Goal: Check status: Check status

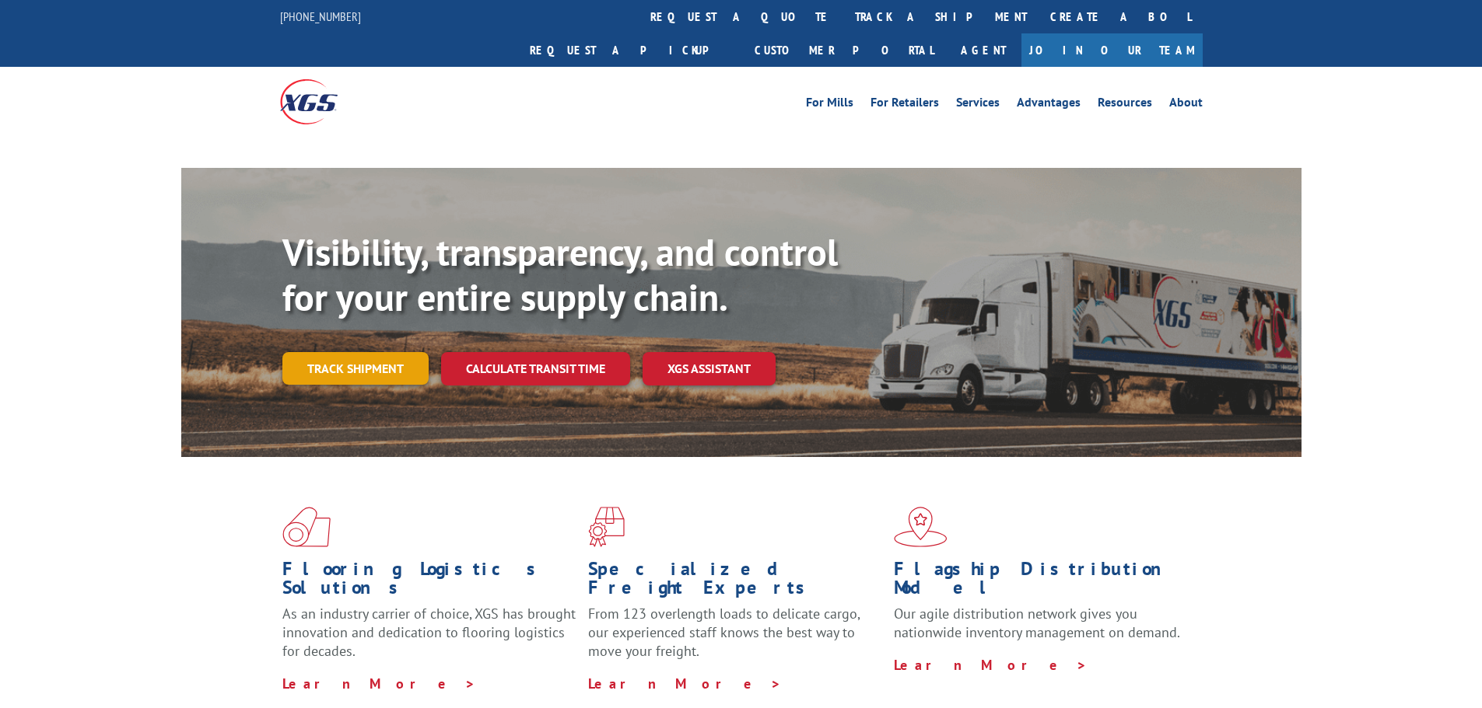
click at [368, 352] on link "Track shipment" at bounding box center [355, 368] width 146 height 33
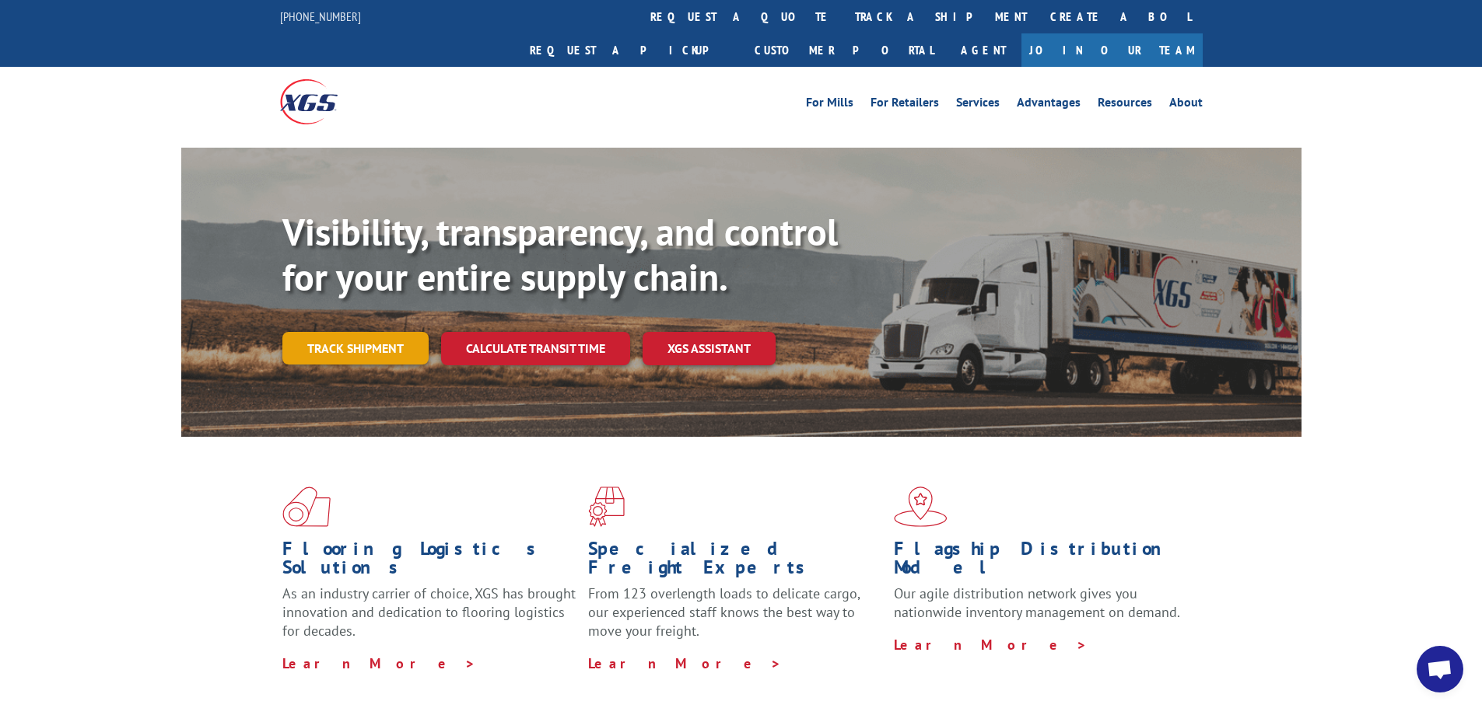
click at [329, 332] on link "Track shipment" at bounding box center [355, 348] width 146 height 33
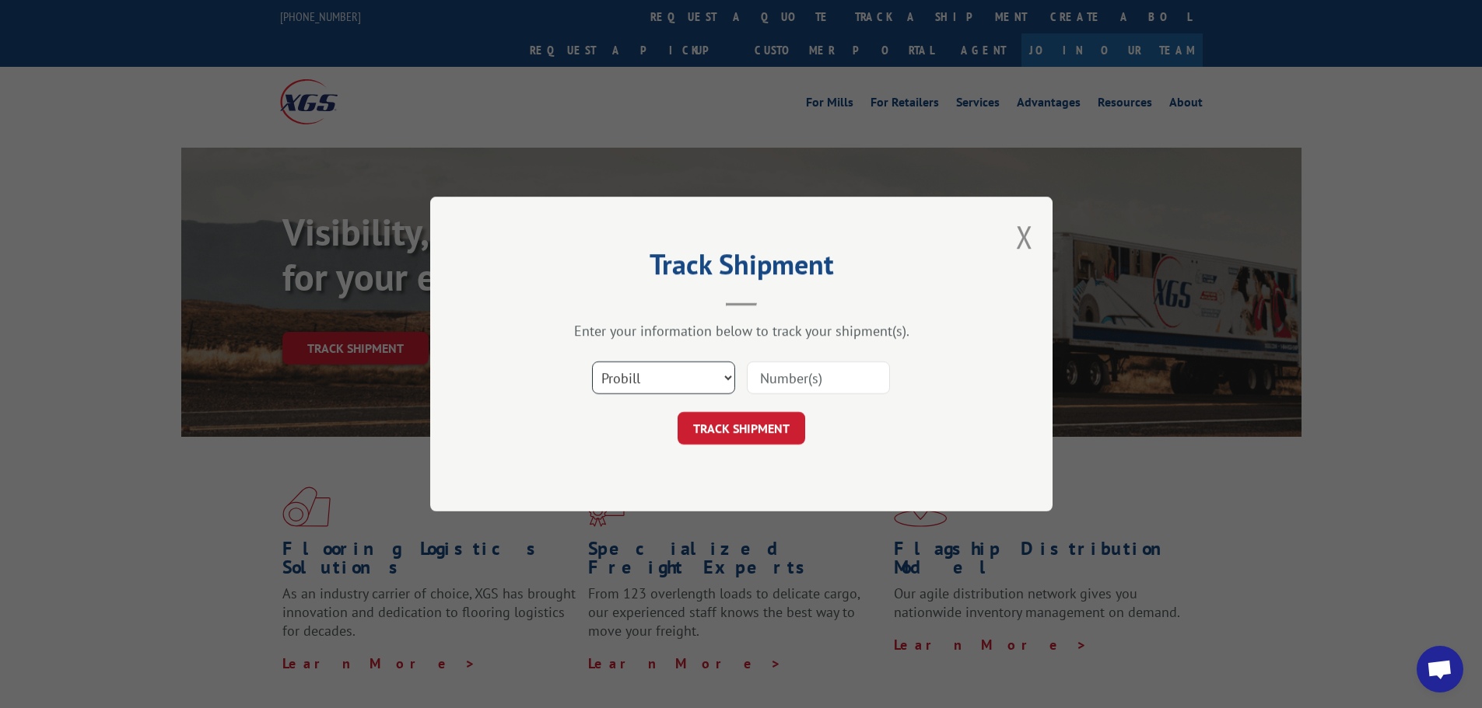
click at [730, 379] on select "Select category... Probill BOL PO" at bounding box center [663, 378] width 143 height 33
select select "po"
click at [592, 362] on select "Select category... Probill BOL PO" at bounding box center [663, 378] width 143 height 33
paste input "21854220"
type input "21854220"
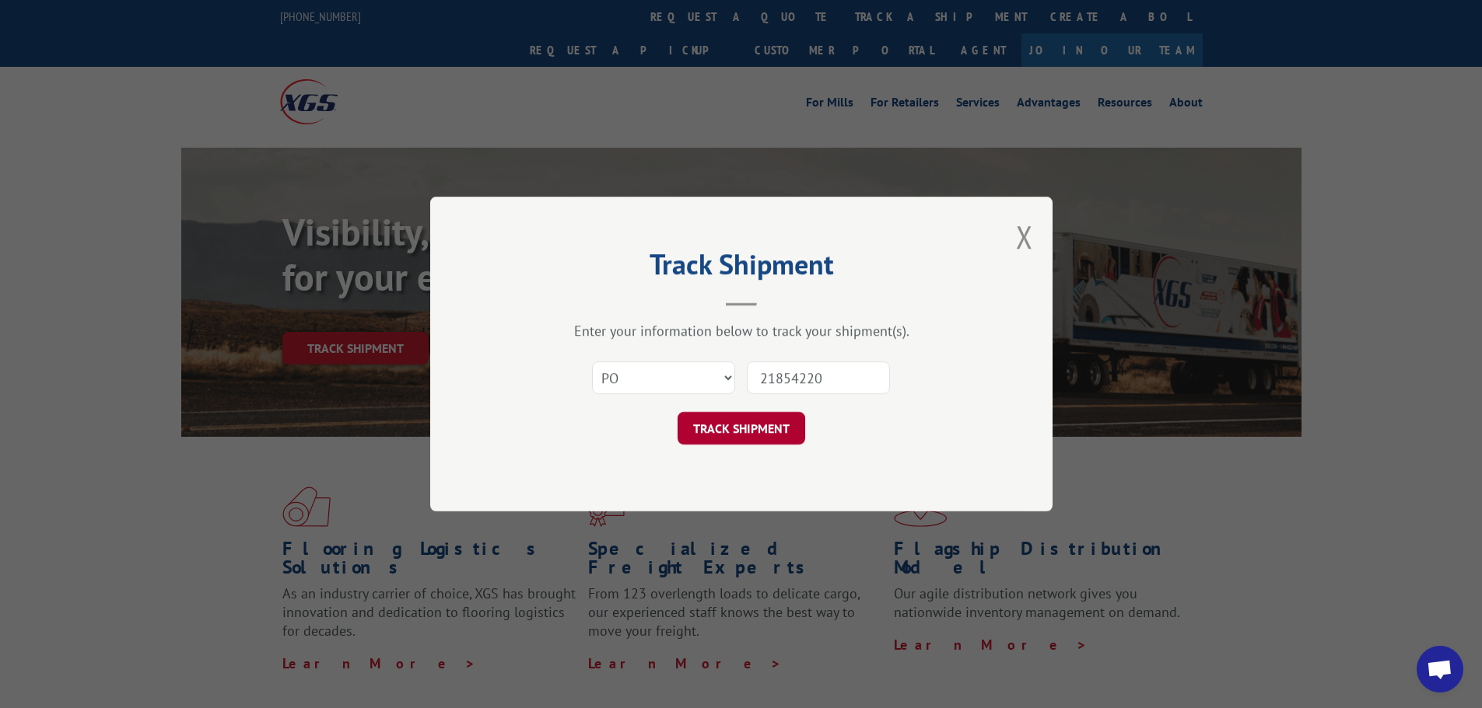
click at [754, 426] on button "TRACK SHIPMENT" at bounding box center [741, 428] width 128 height 33
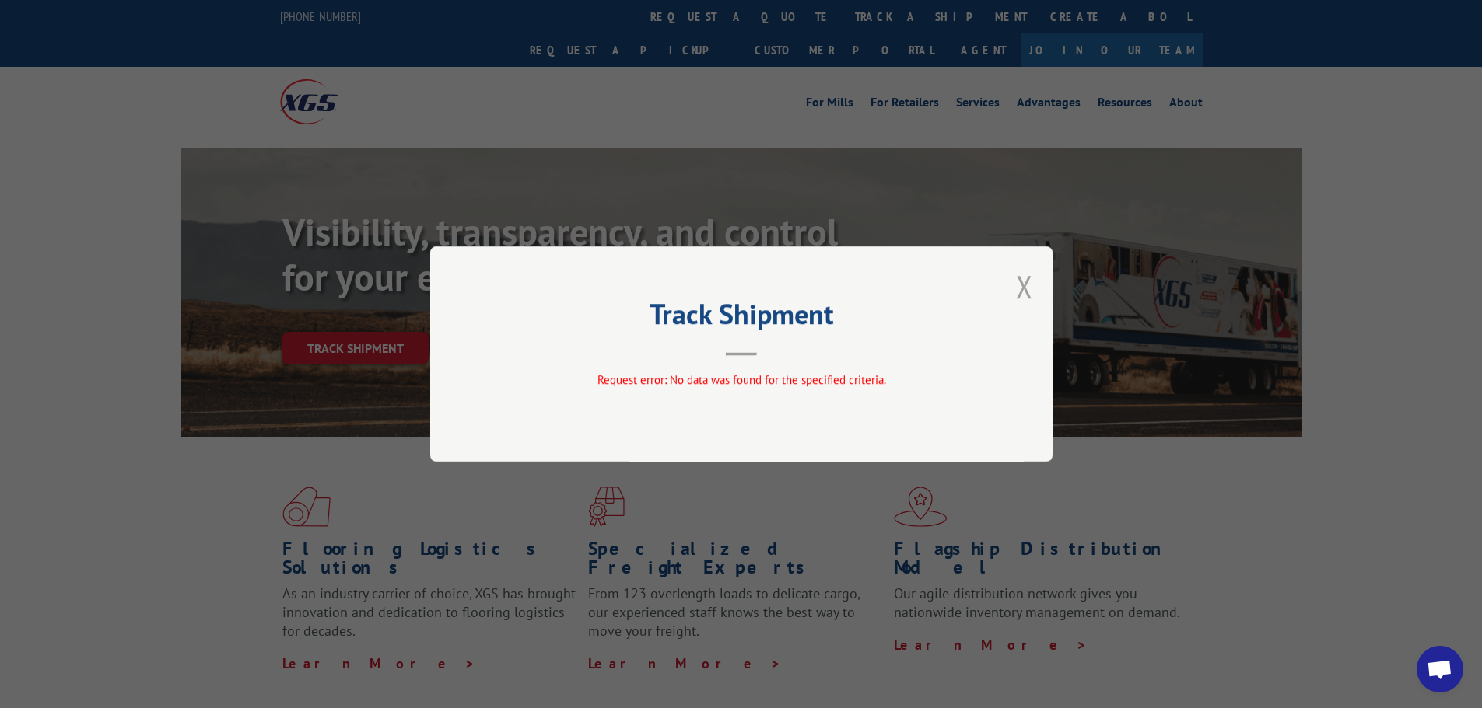
click at [1026, 290] on button "Close modal" at bounding box center [1024, 286] width 17 height 41
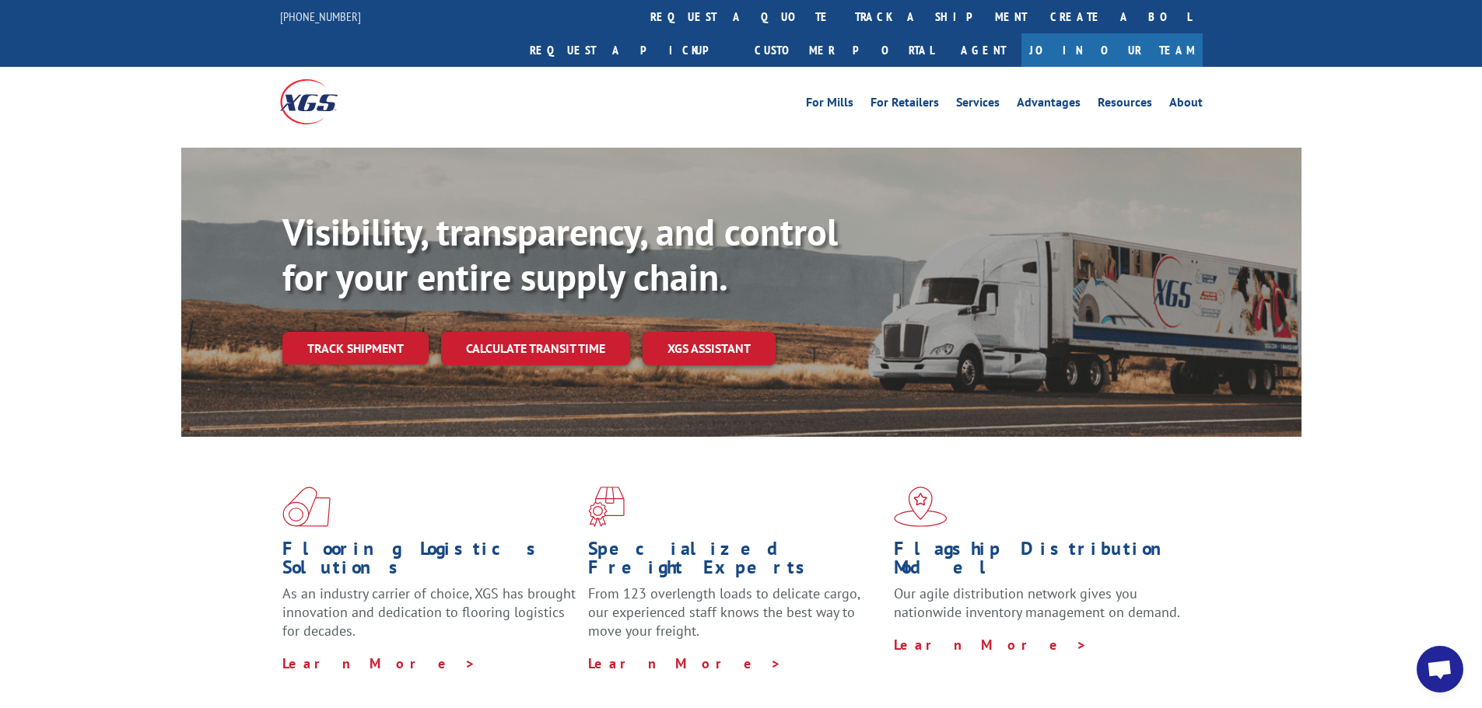
click at [1442, 670] on span "Open chat" at bounding box center [1439, 671] width 26 height 22
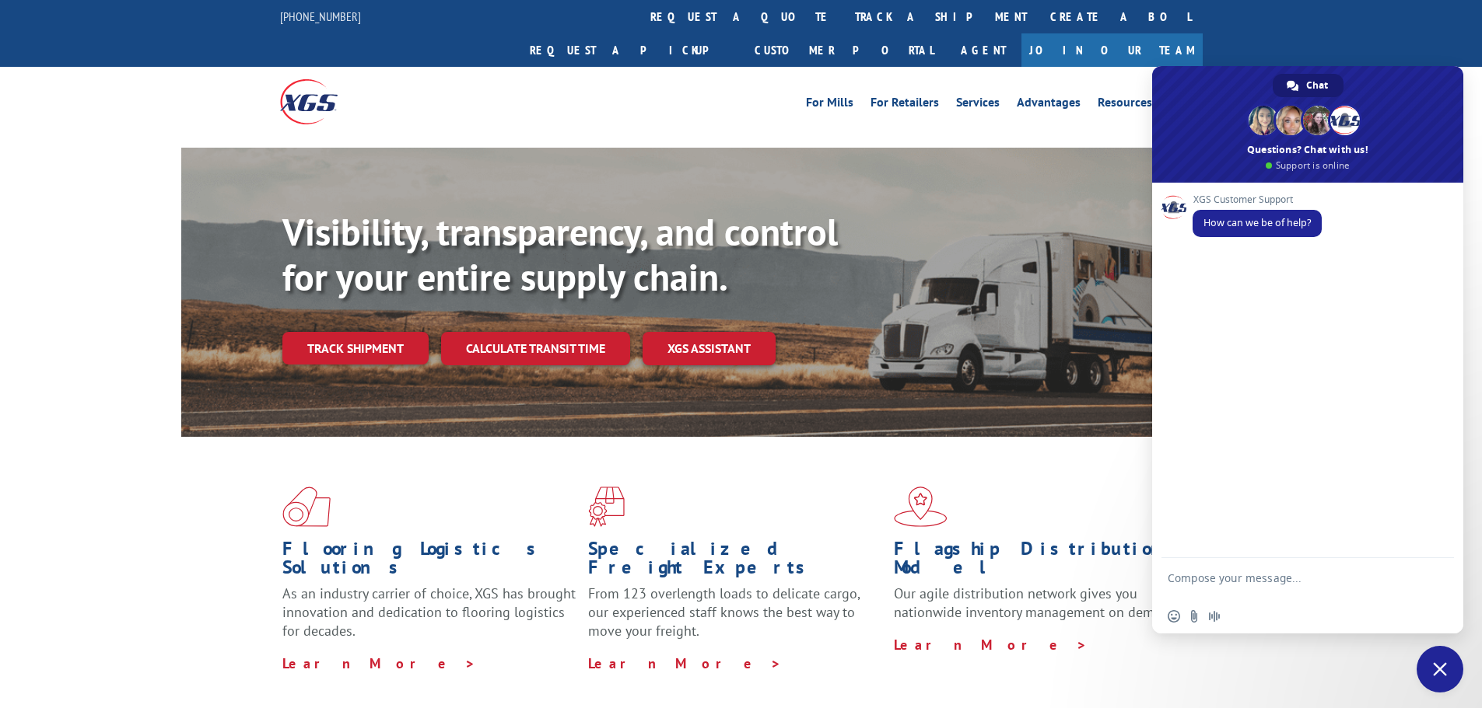
click at [1186, 579] on textarea "Compose your message..." at bounding box center [1290, 586] width 246 height 28
paste textarea "21854220"
paste textarea "16945112"
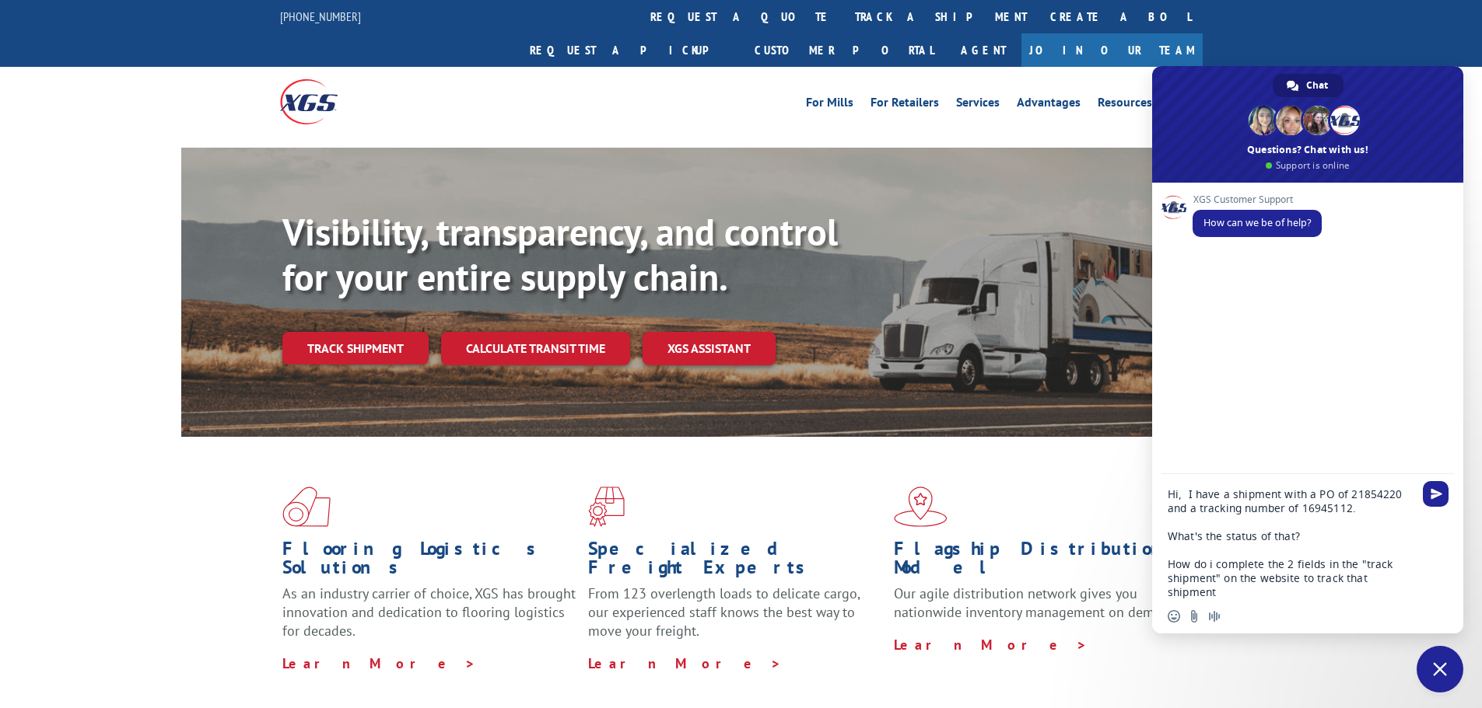
type textarea "Hi, I have a shipment with a PO of 21854220 and a tracking number of 16945112. …"
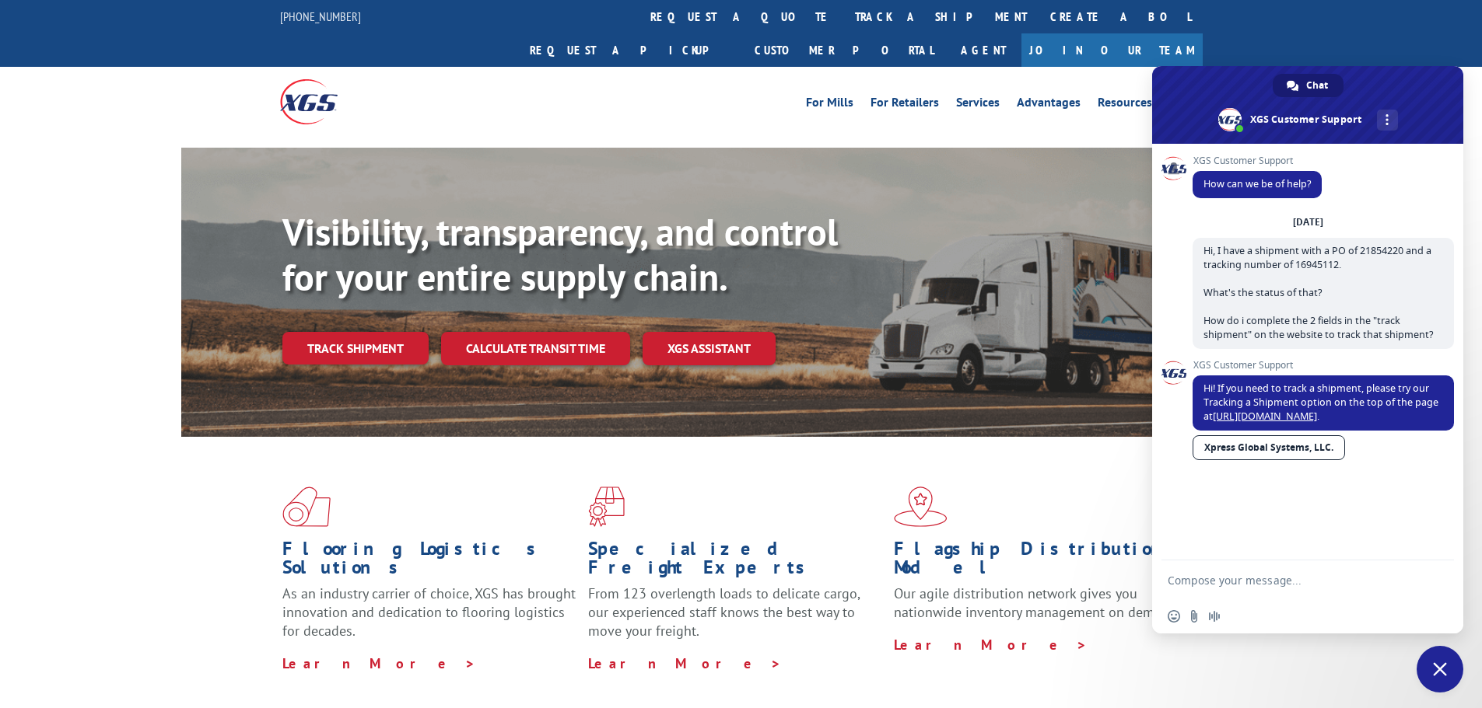
click at [1312, 582] on textarea "Compose your message..." at bounding box center [1290, 581] width 246 height 14
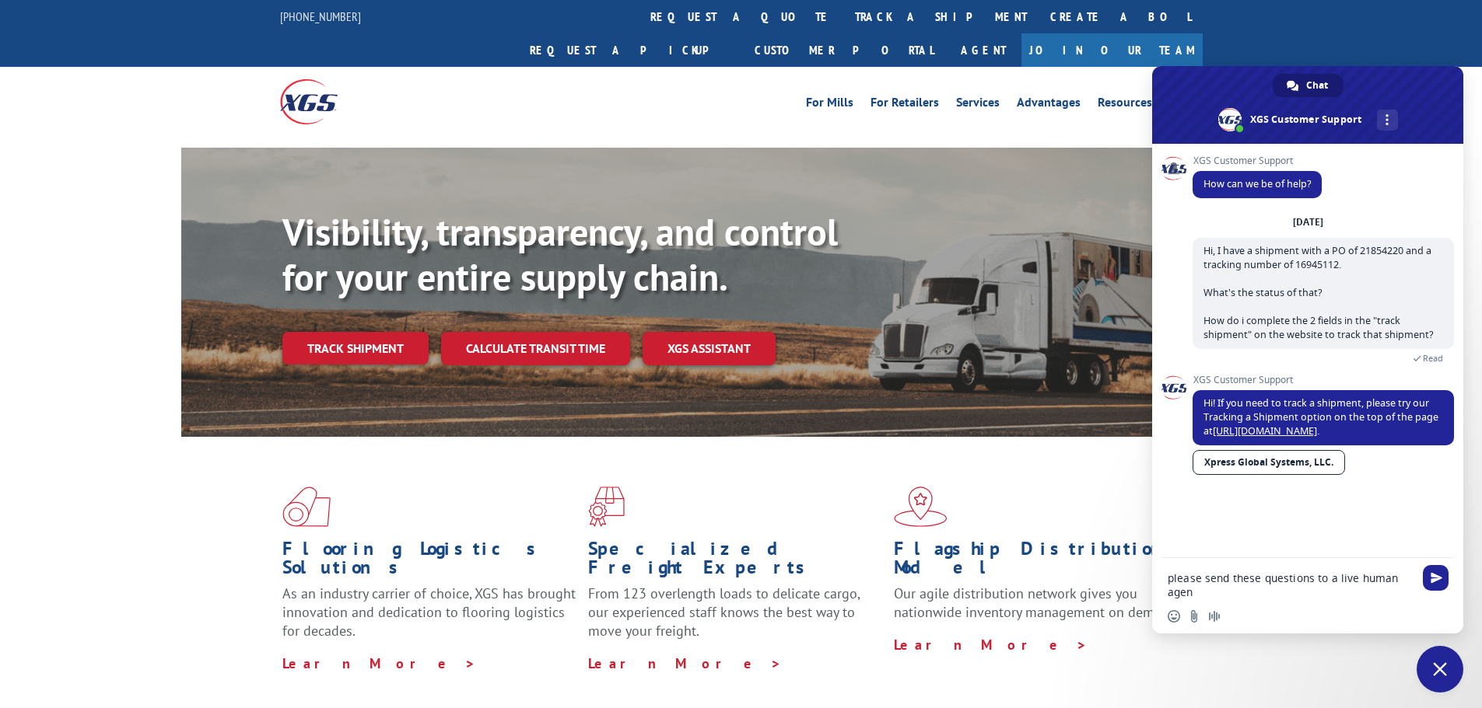
type textarea "please send these questions to a live human agent"
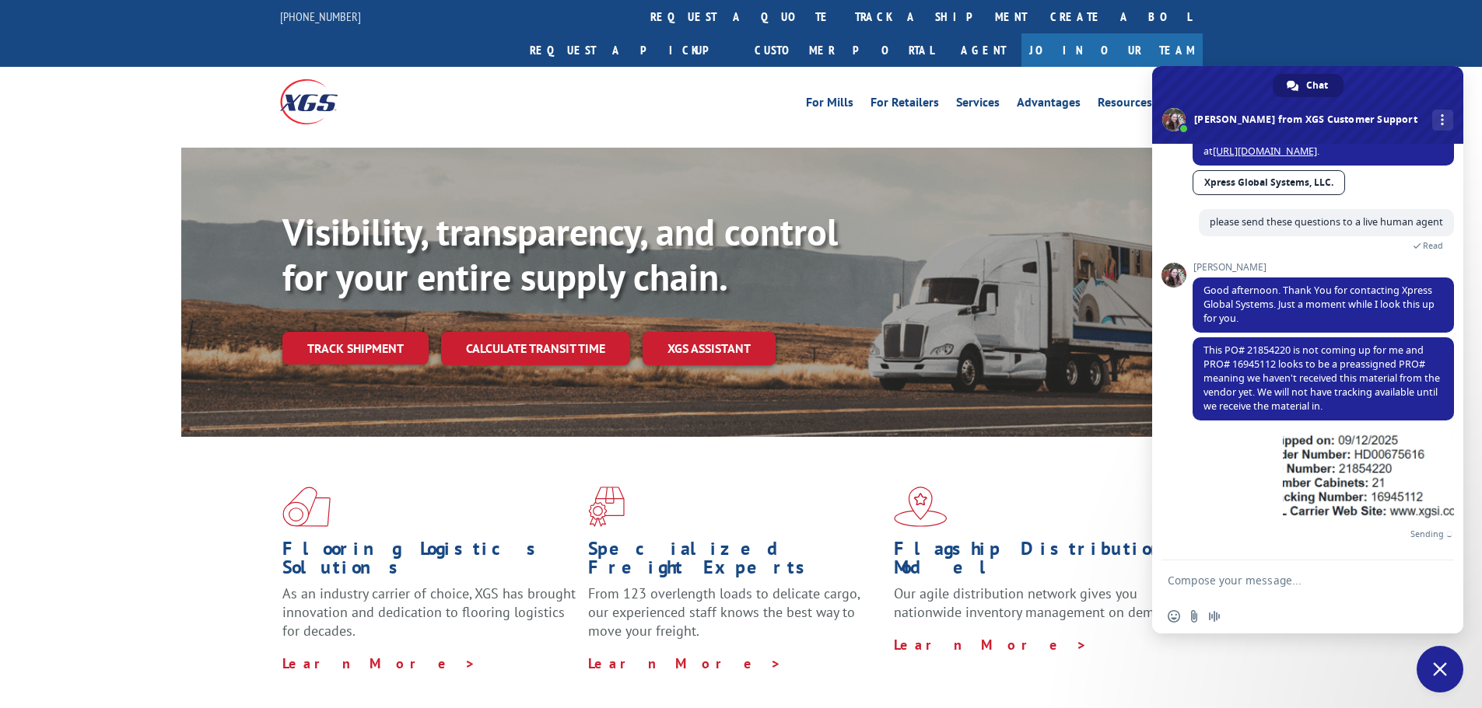
scroll to position [261, 0]
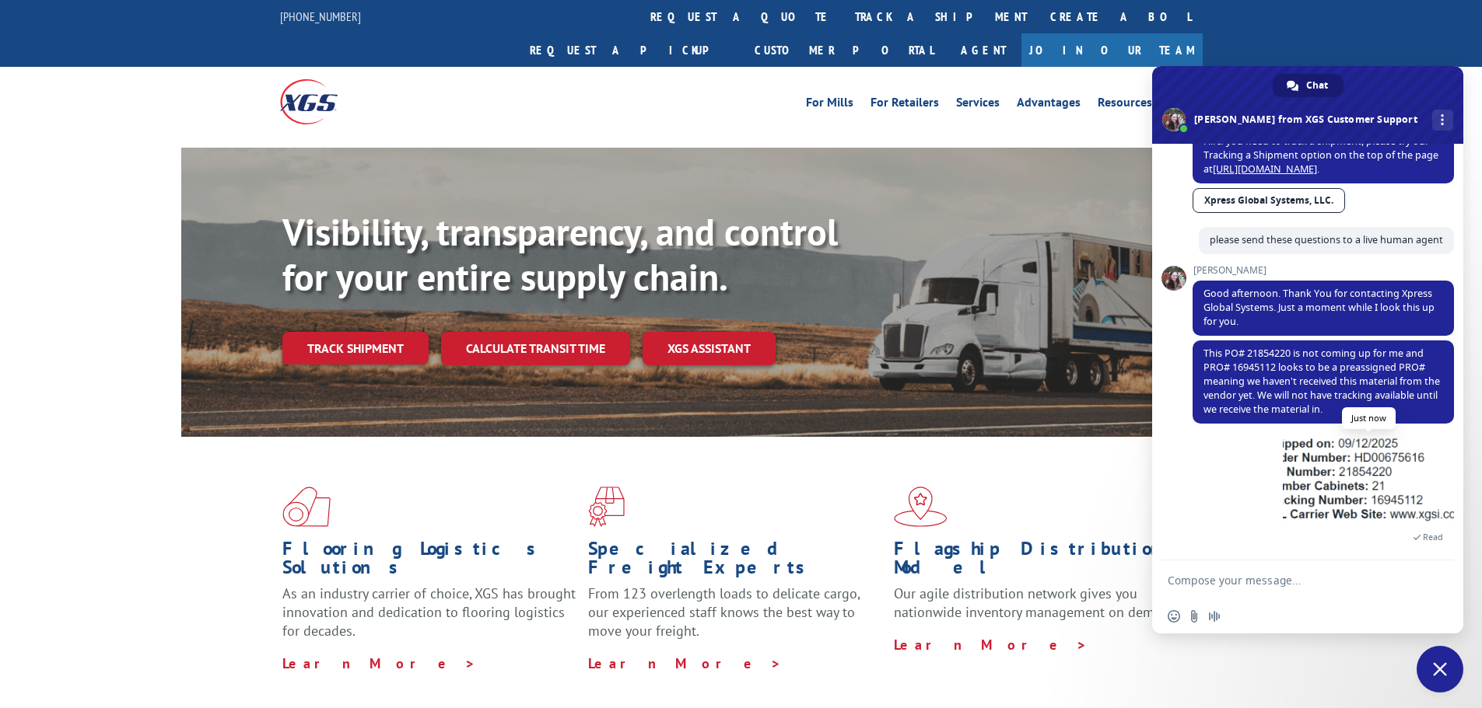
click at [1293, 499] on span at bounding box center [1367, 481] width 171 height 93
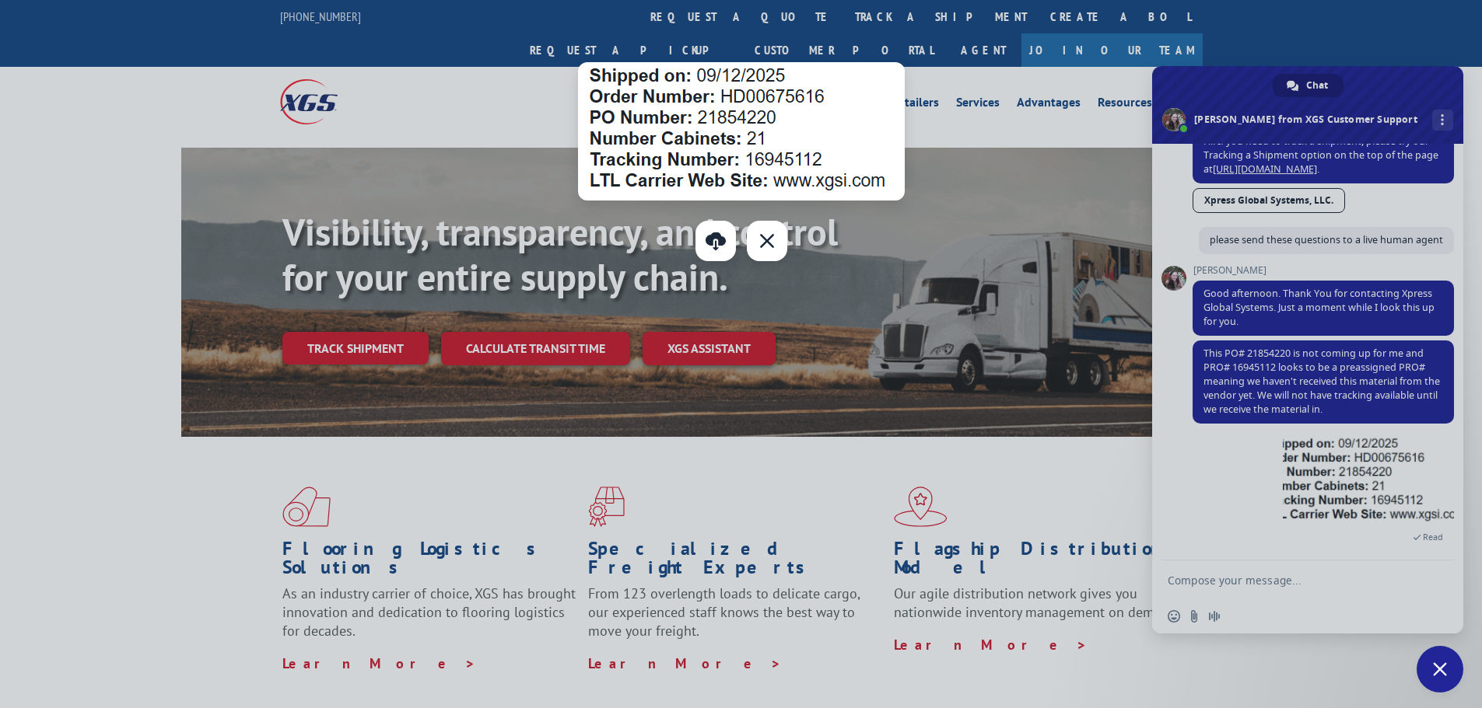
click at [1328, 575] on div at bounding box center [741, 354] width 1482 height 708
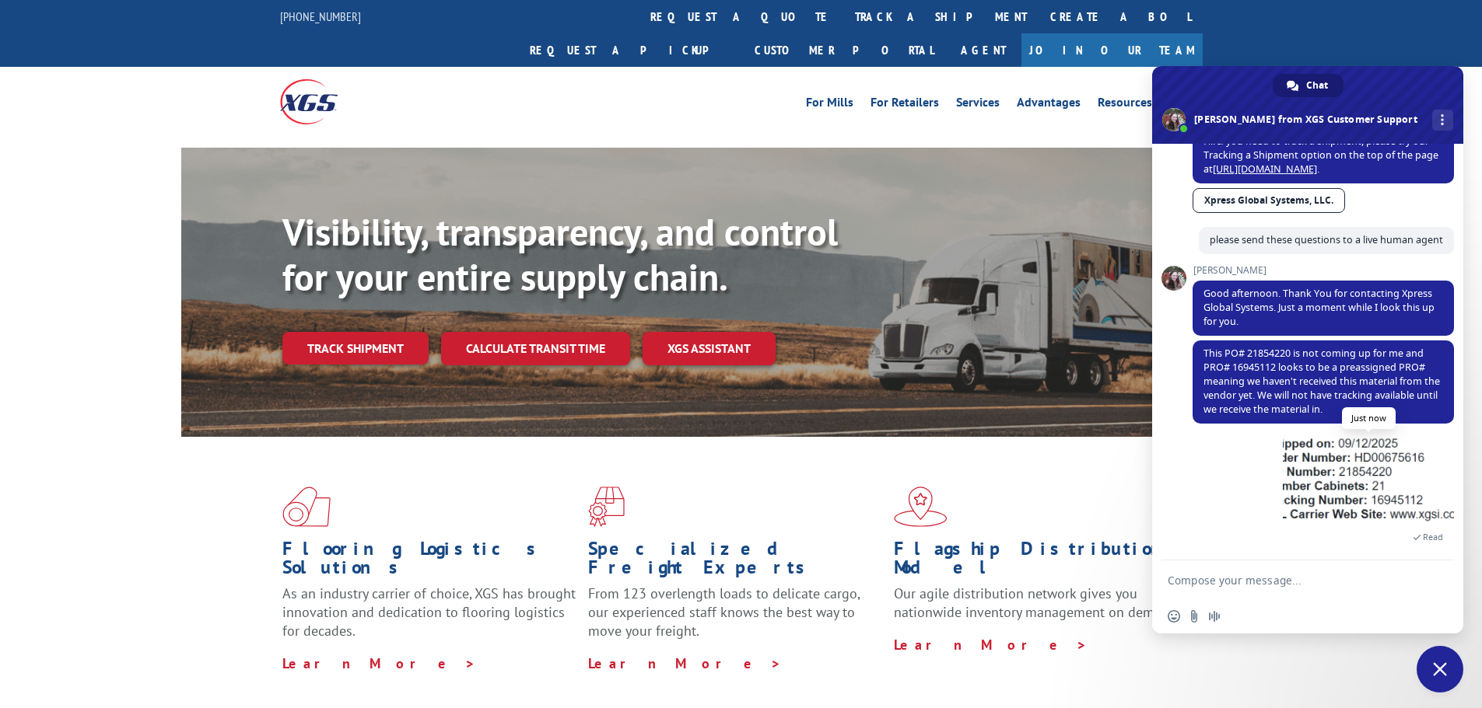
click at [1299, 487] on span at bounding box center [1367, 481] width 171 height 93
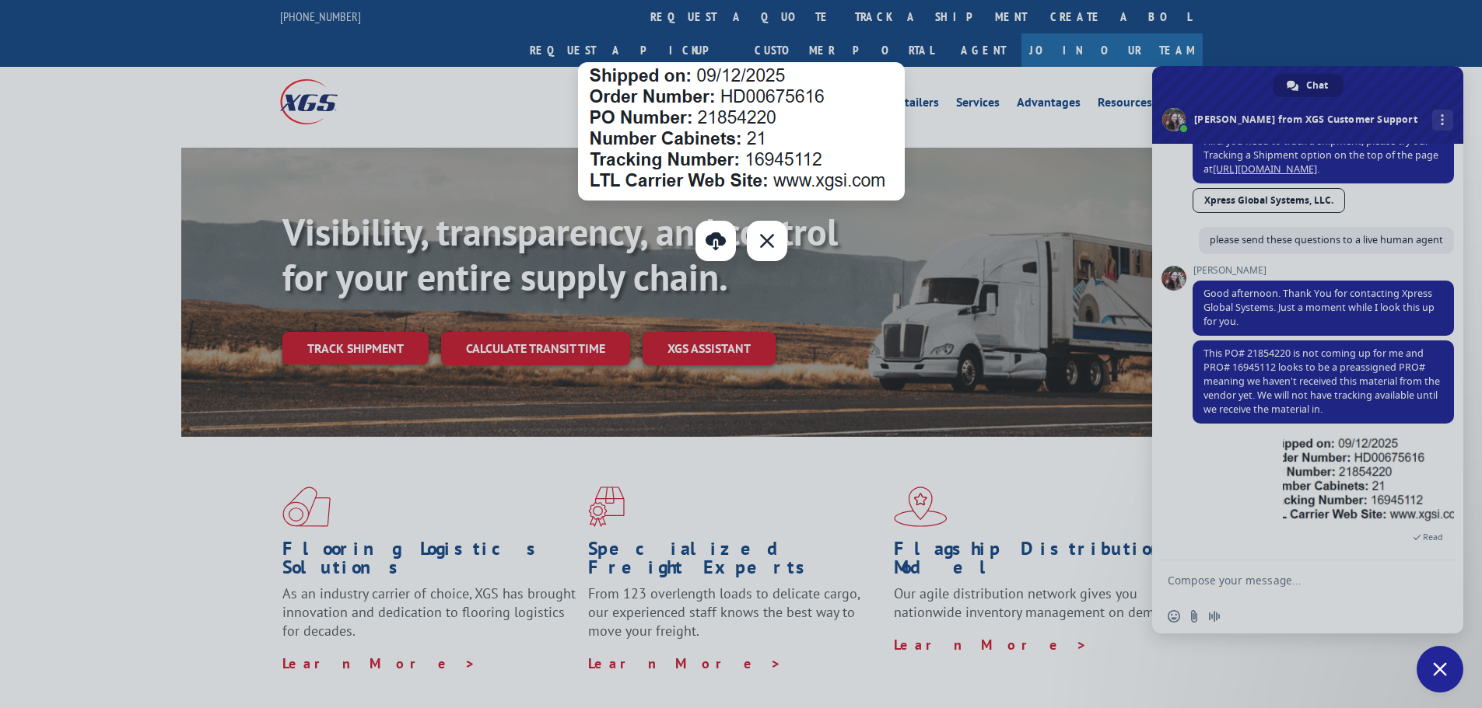
click at [770, 243] on div "Close" at bounding box center [767, 241] width 40 height 40
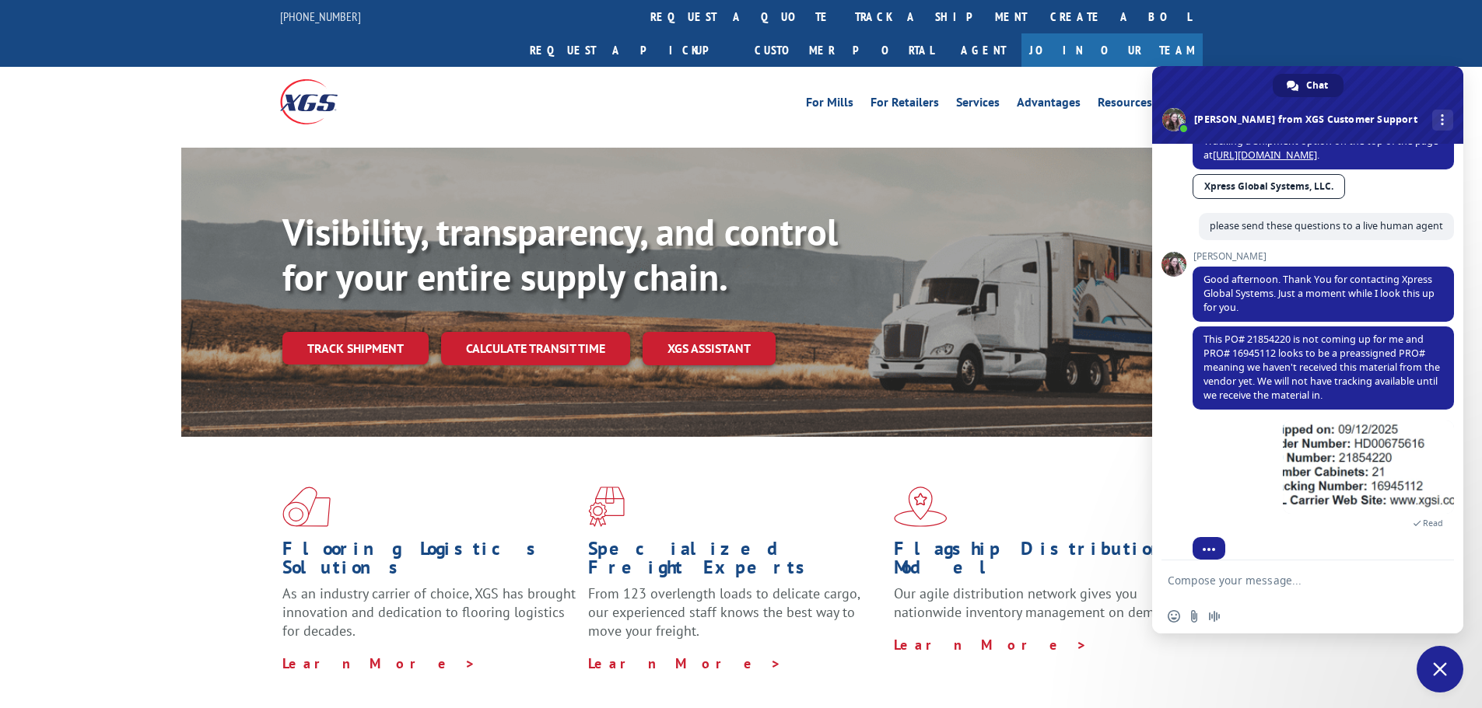
scroll to position [292, 0]
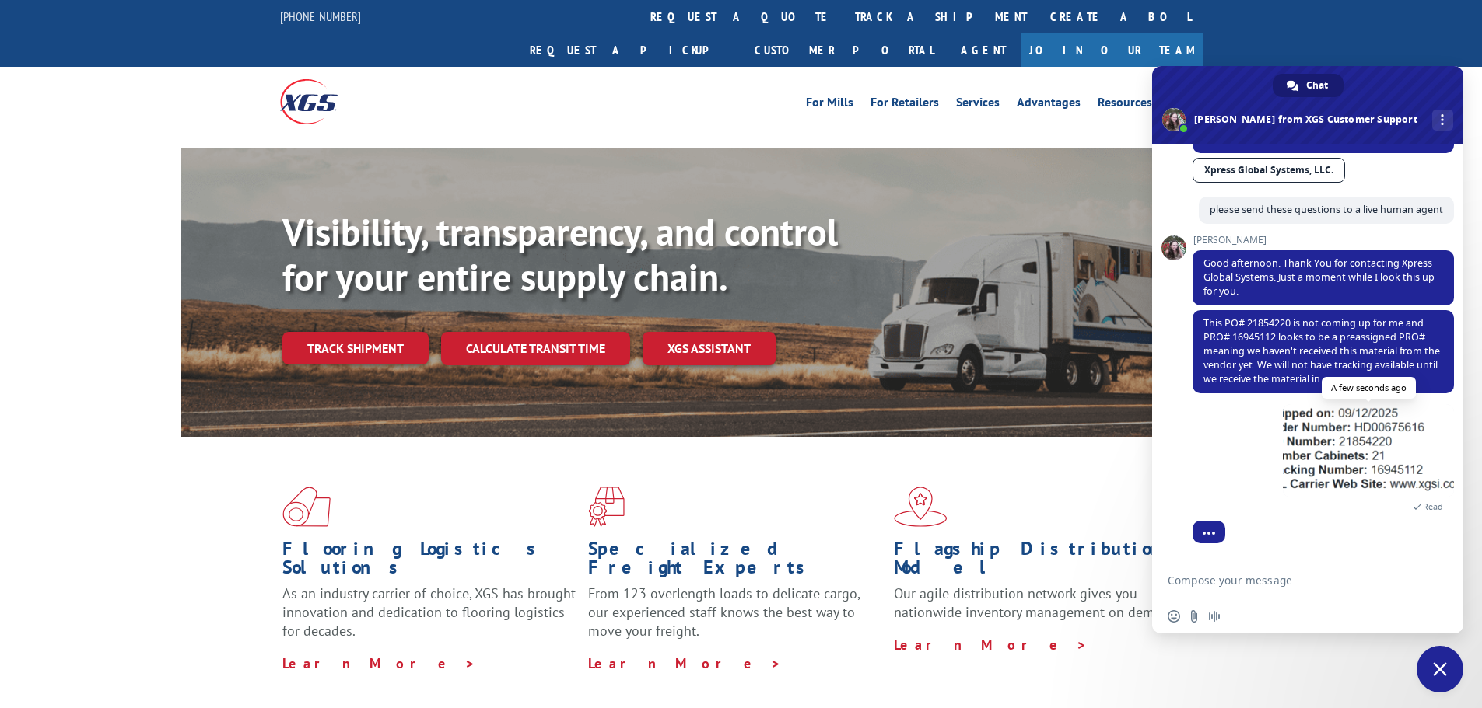
click at [1377, 473] on span at bounding box center [1367, 450] width 171 height 93
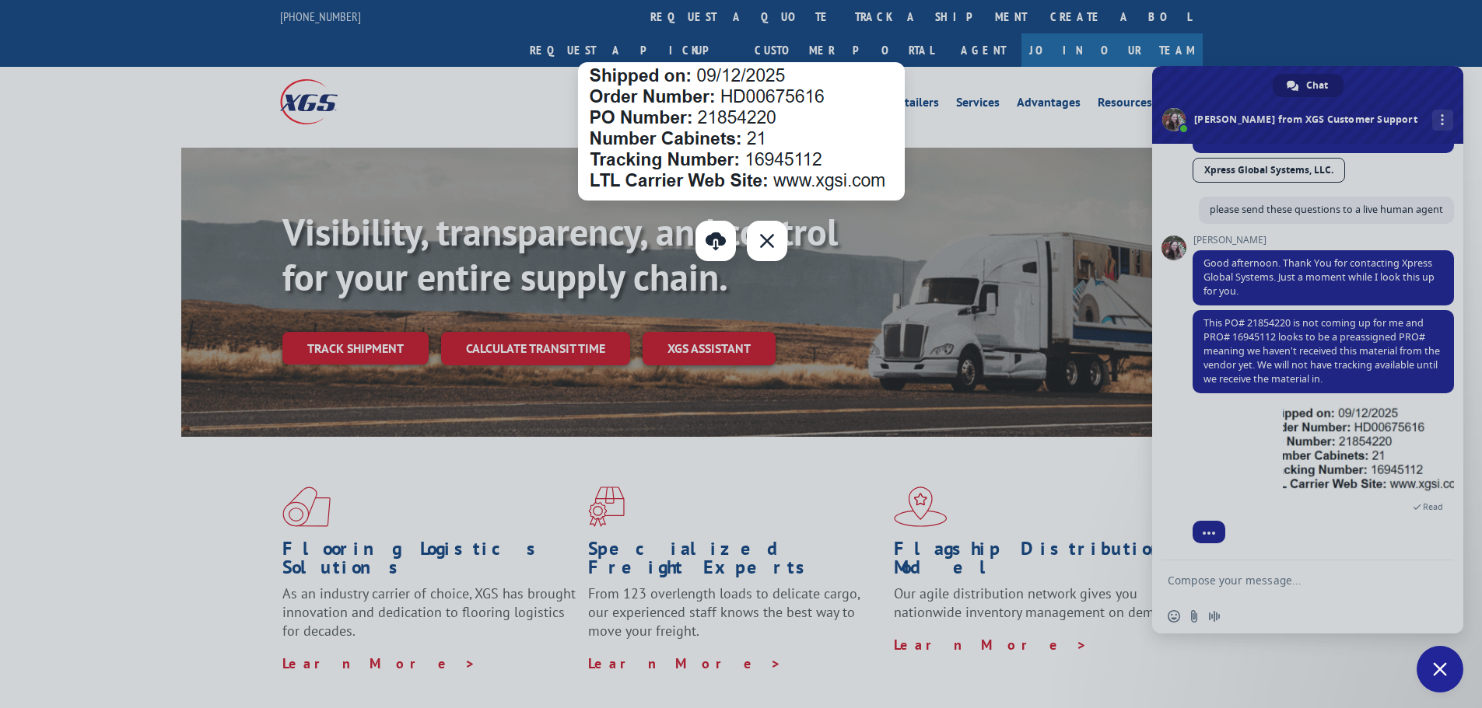
click at [78, 338] on div at bounding box center [741, 354] width 1482 height 708
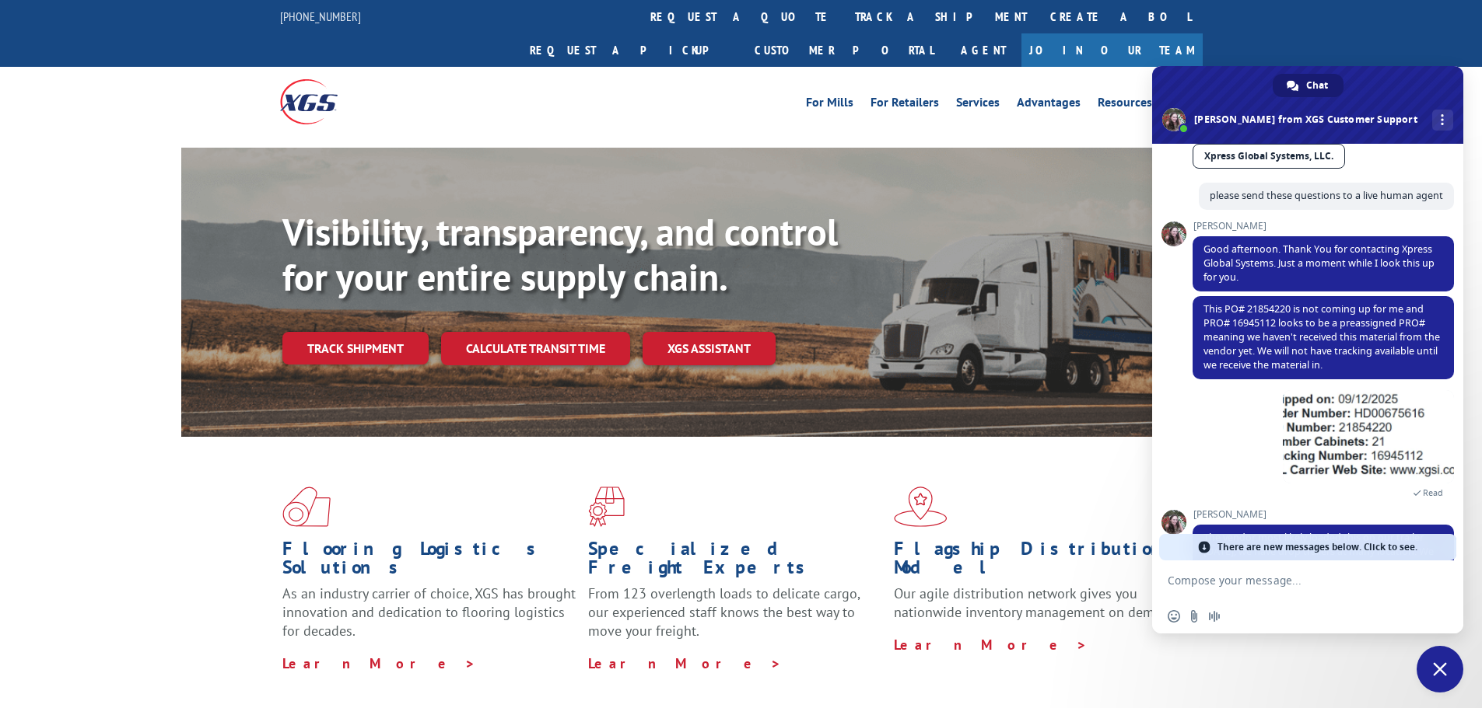
click at [1195, 473] on div "A minute ago Read" at bounding box center [1322, 449] width 261 height 119
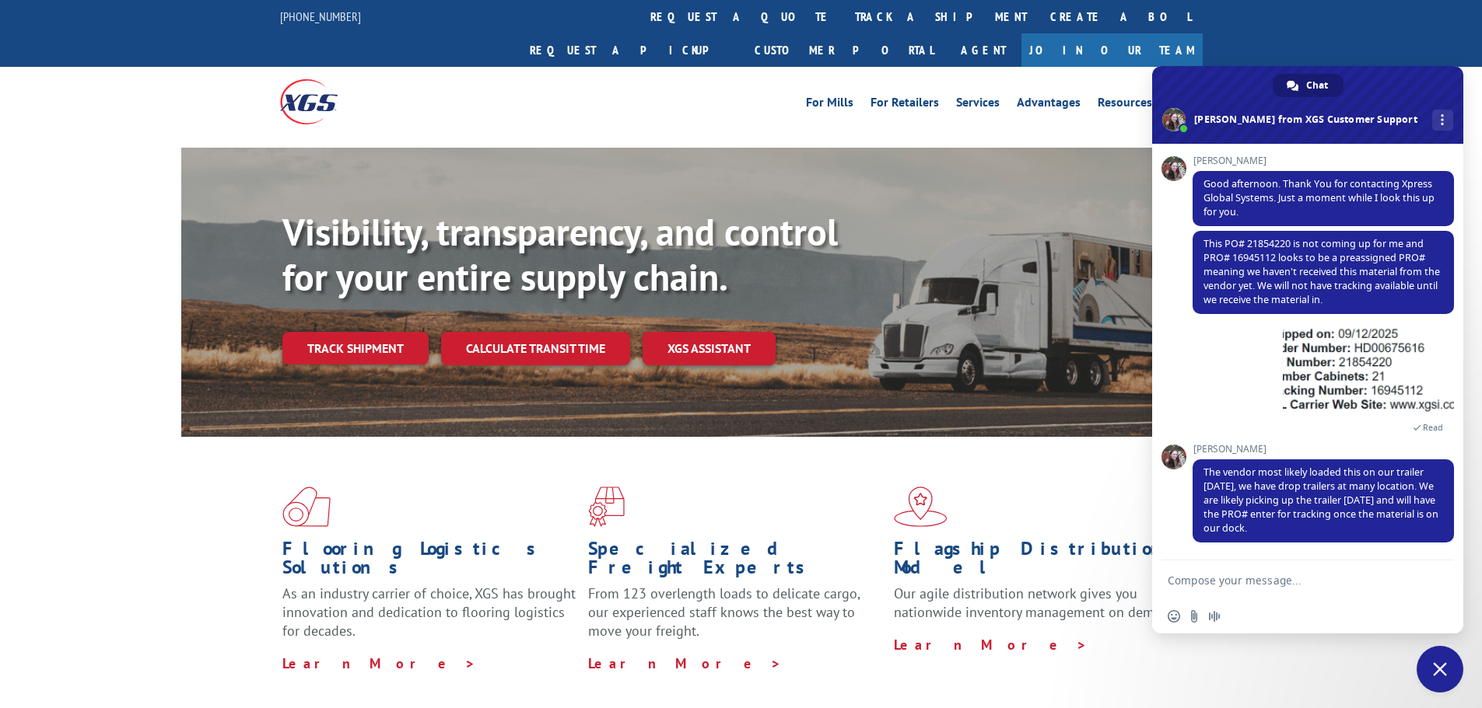
scroll to position [371, 0]
click at [1285, 580] on textarea "Compose your message..." at bounding box center [1290, 581] width 246 height 14
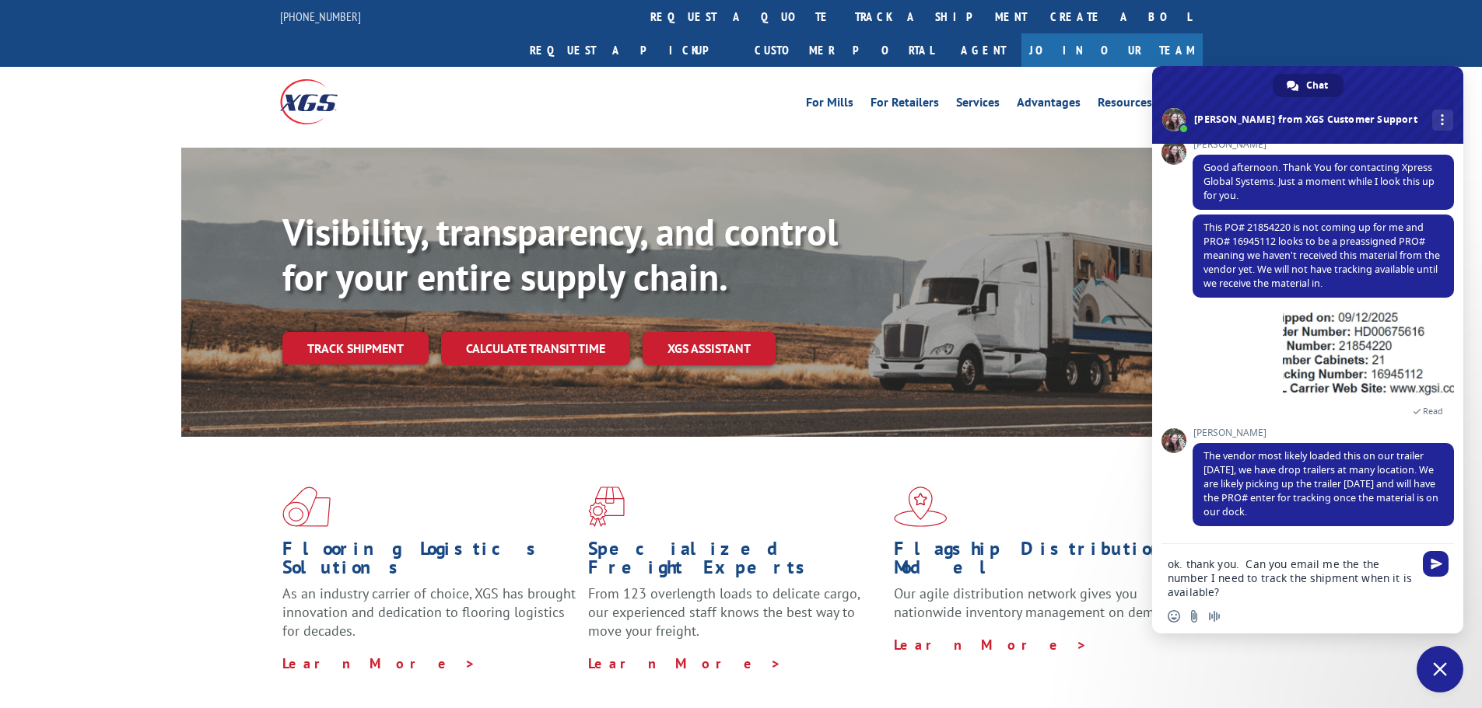
scroll to position [397, 0]
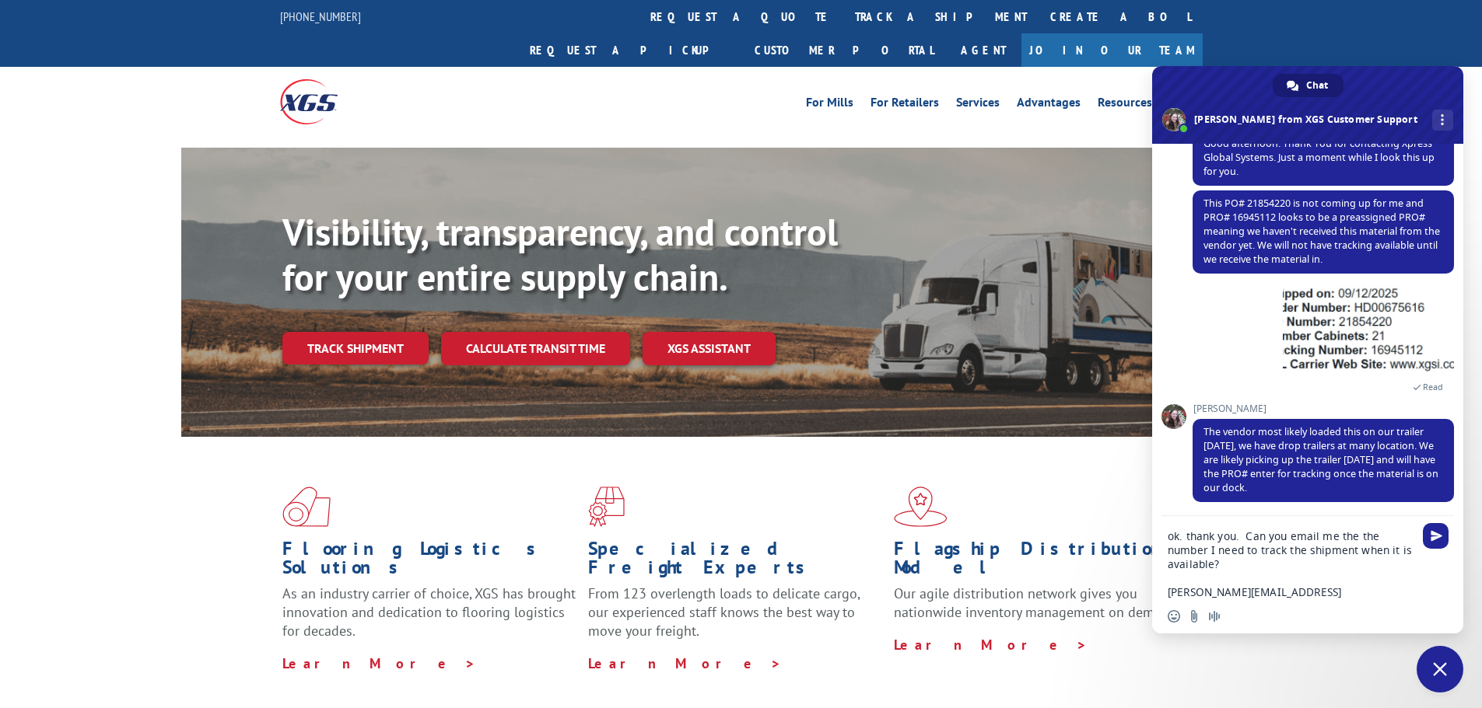
type textarea "ok. thank you. Can you email me the the number I need to track the shipment whe…"
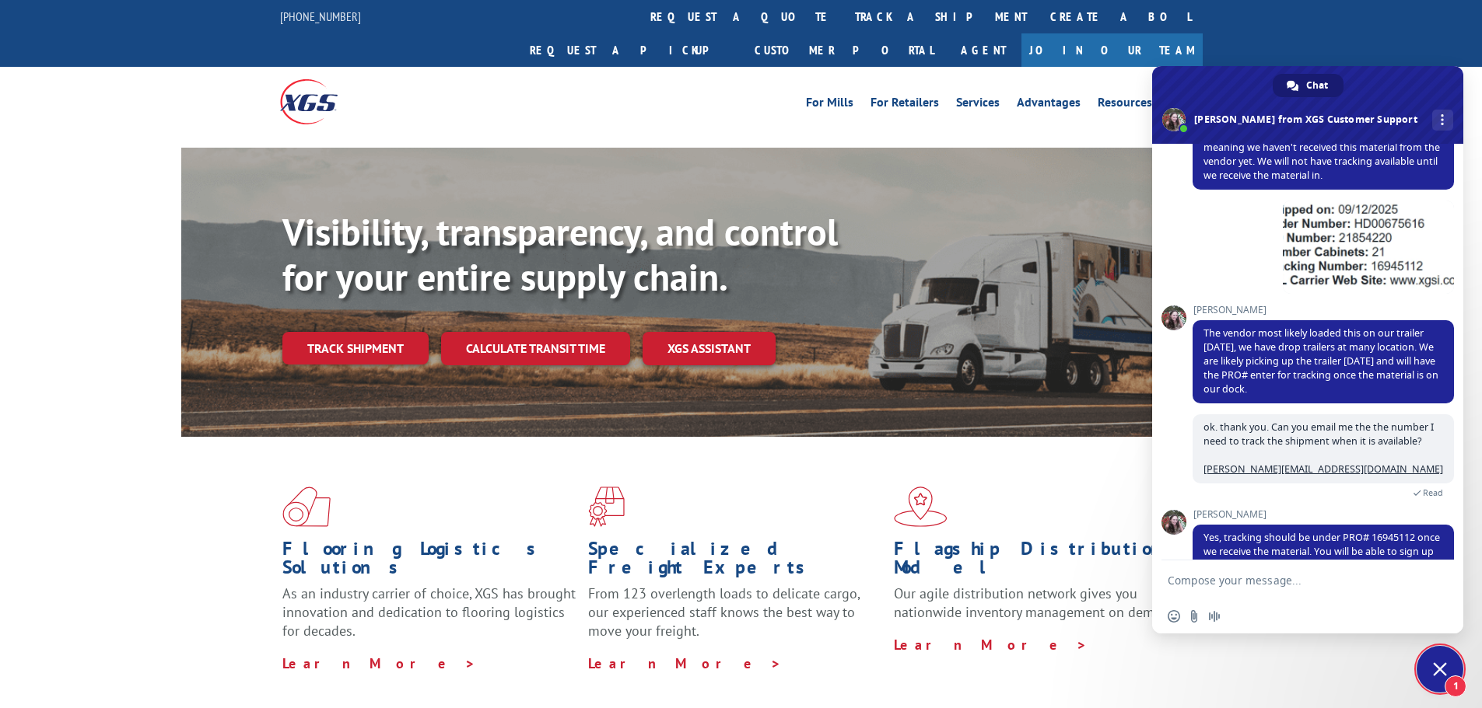
scroll to position [547, 0]
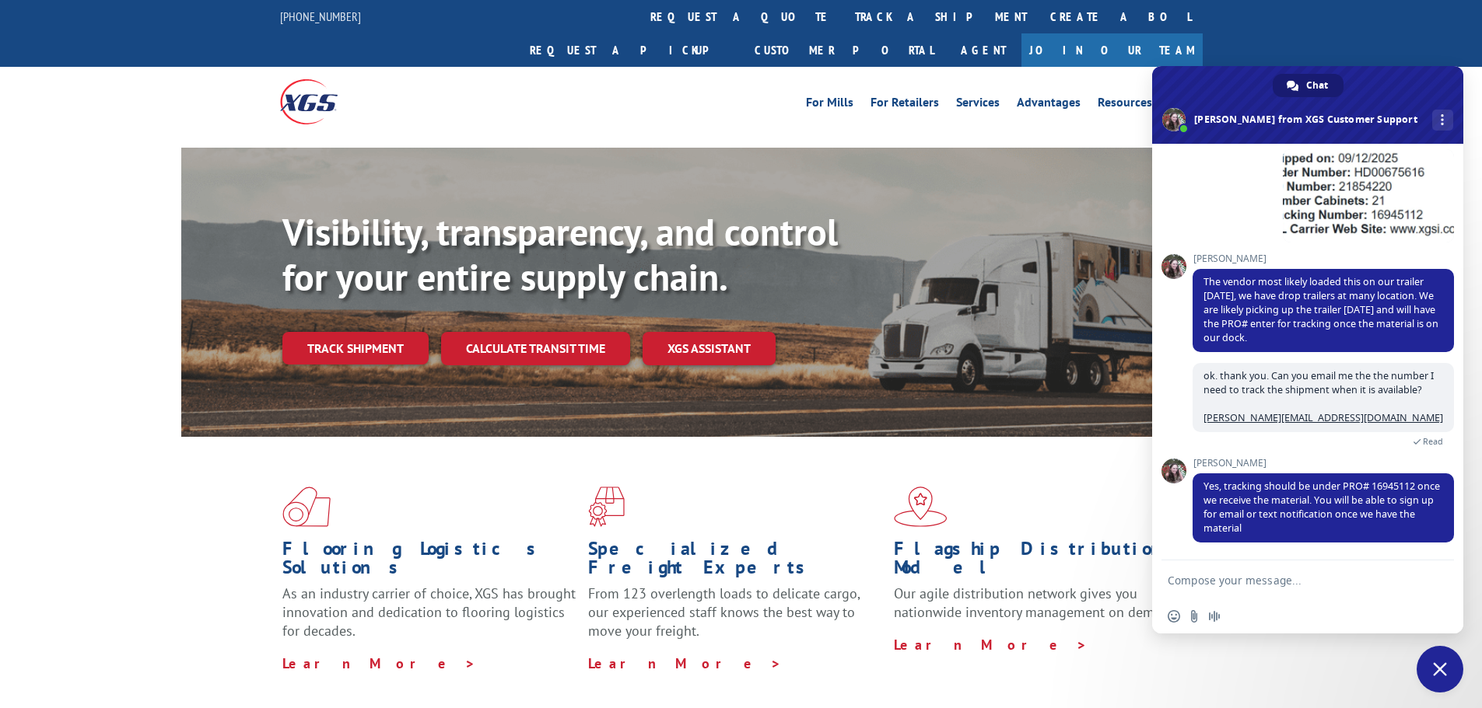
click at [354, 332] on link "Track shipment" at bounding box center [355, 348] width 146 height 33
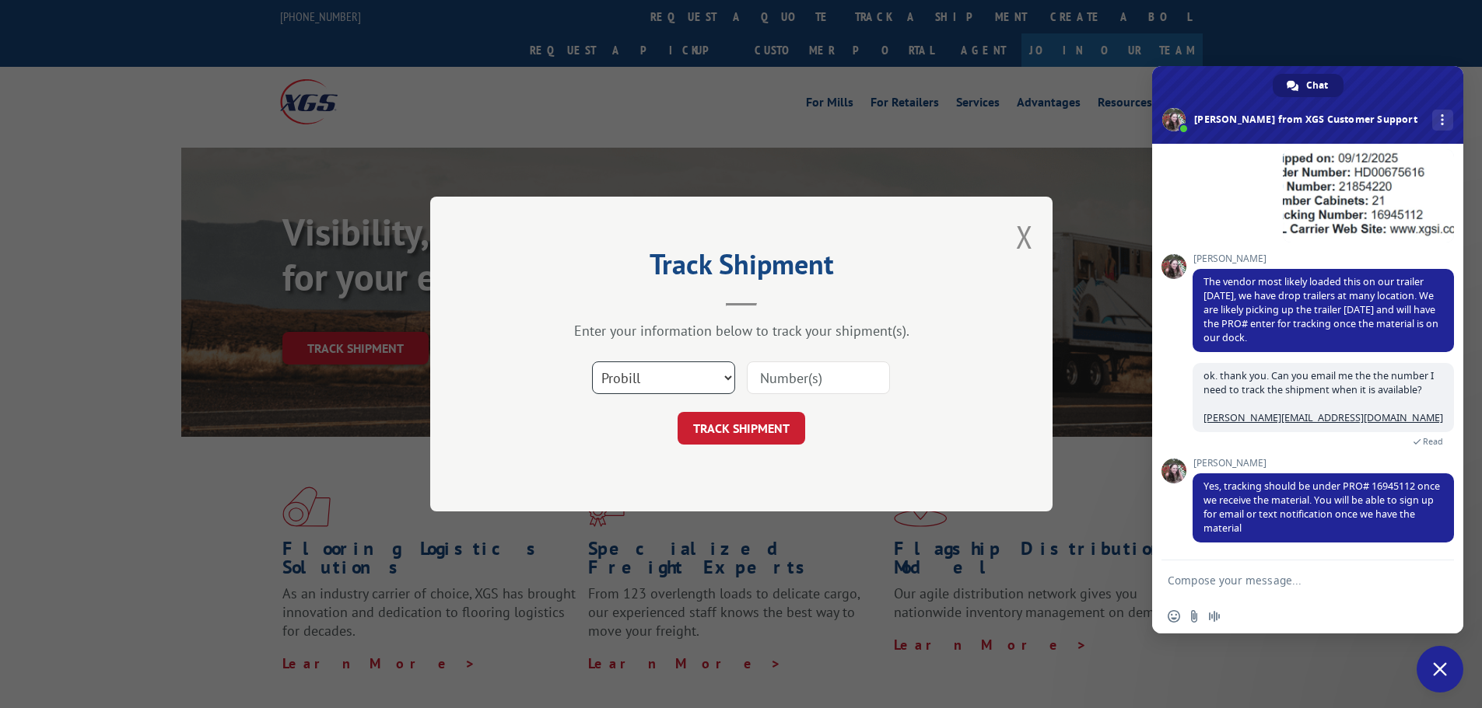
click at [730, 380] on select "Select category... Probill BOL PO" at bounding box center [663, 378] width 143 height 33
click at [1028, 225] on button "Close modal" at bounding box center [1024, 236] width 17 height 41
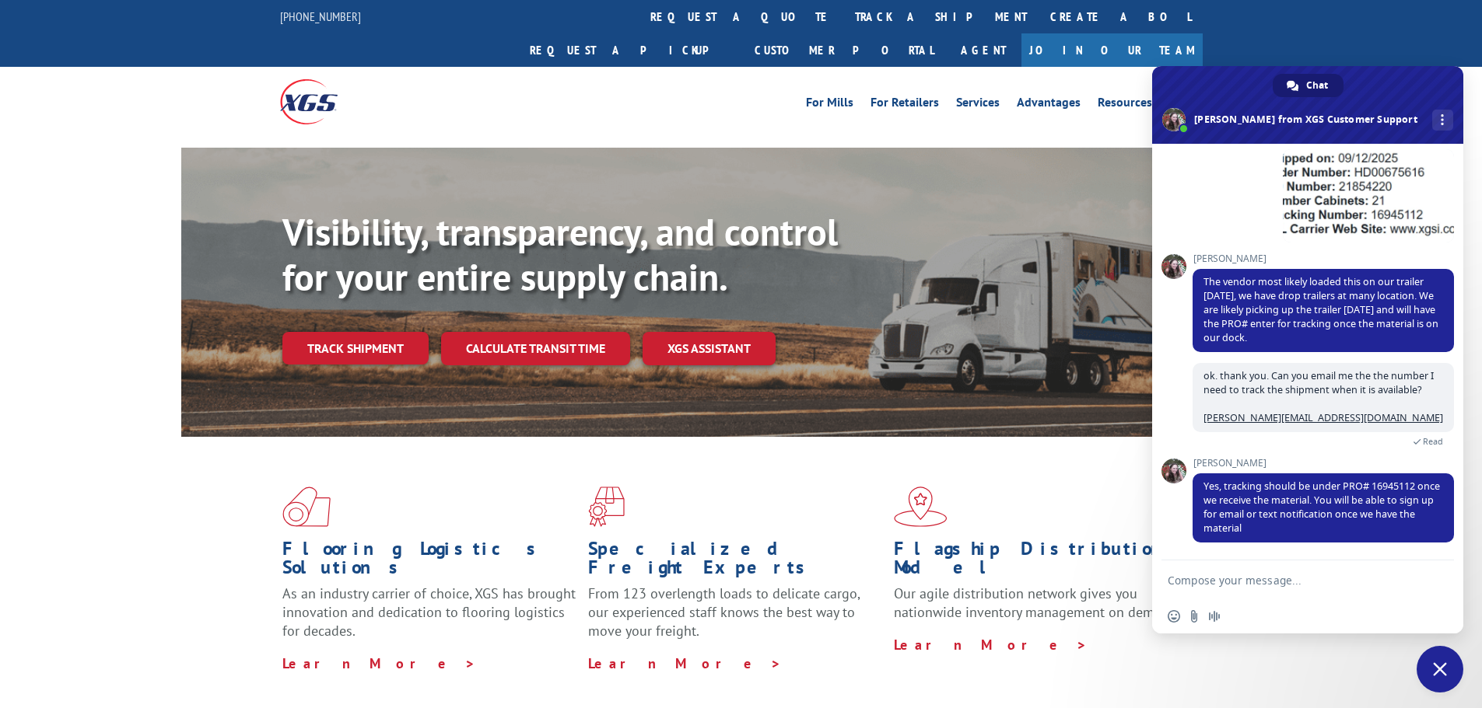
click at [1270, 581] on textarea "Compose your message..." at bounding box center [1290, 581] width 246 height 14
type textarea "ok"
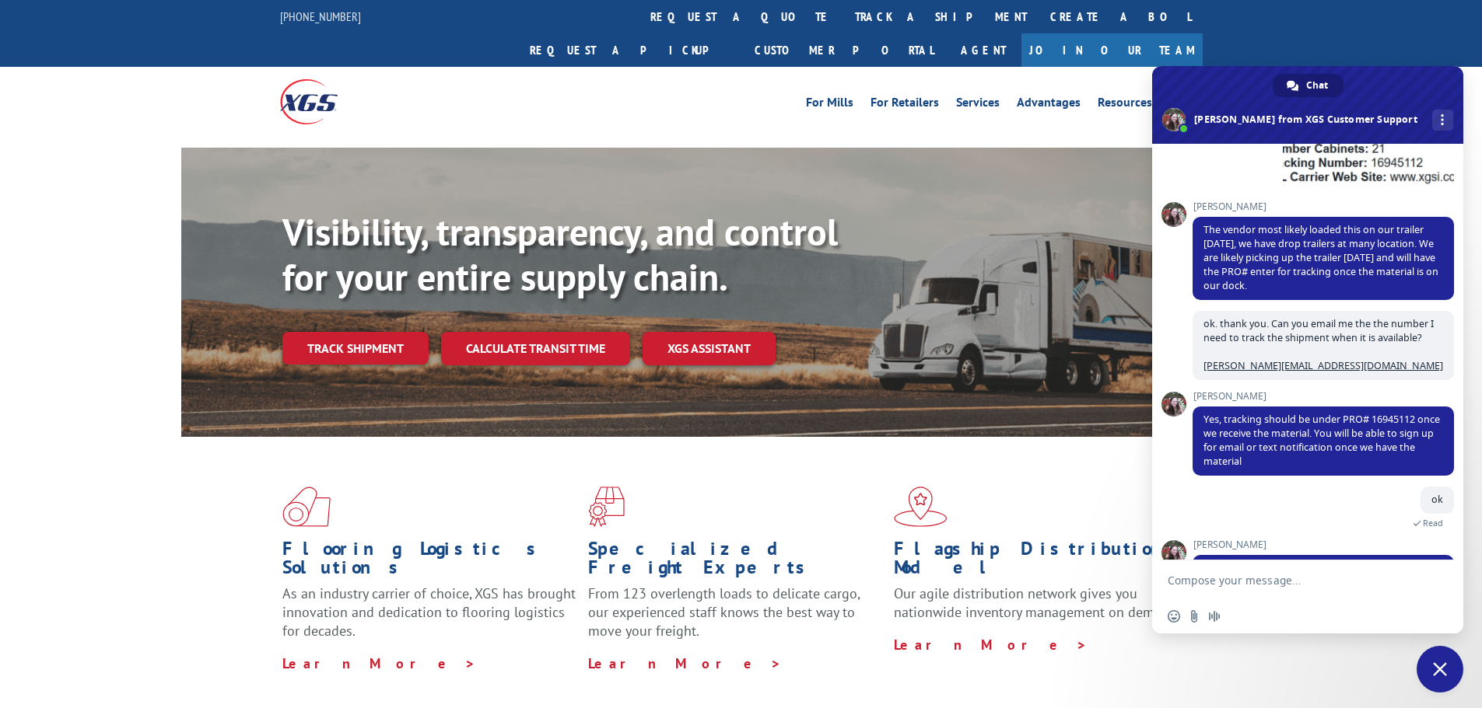
scroll to position [652, 0]
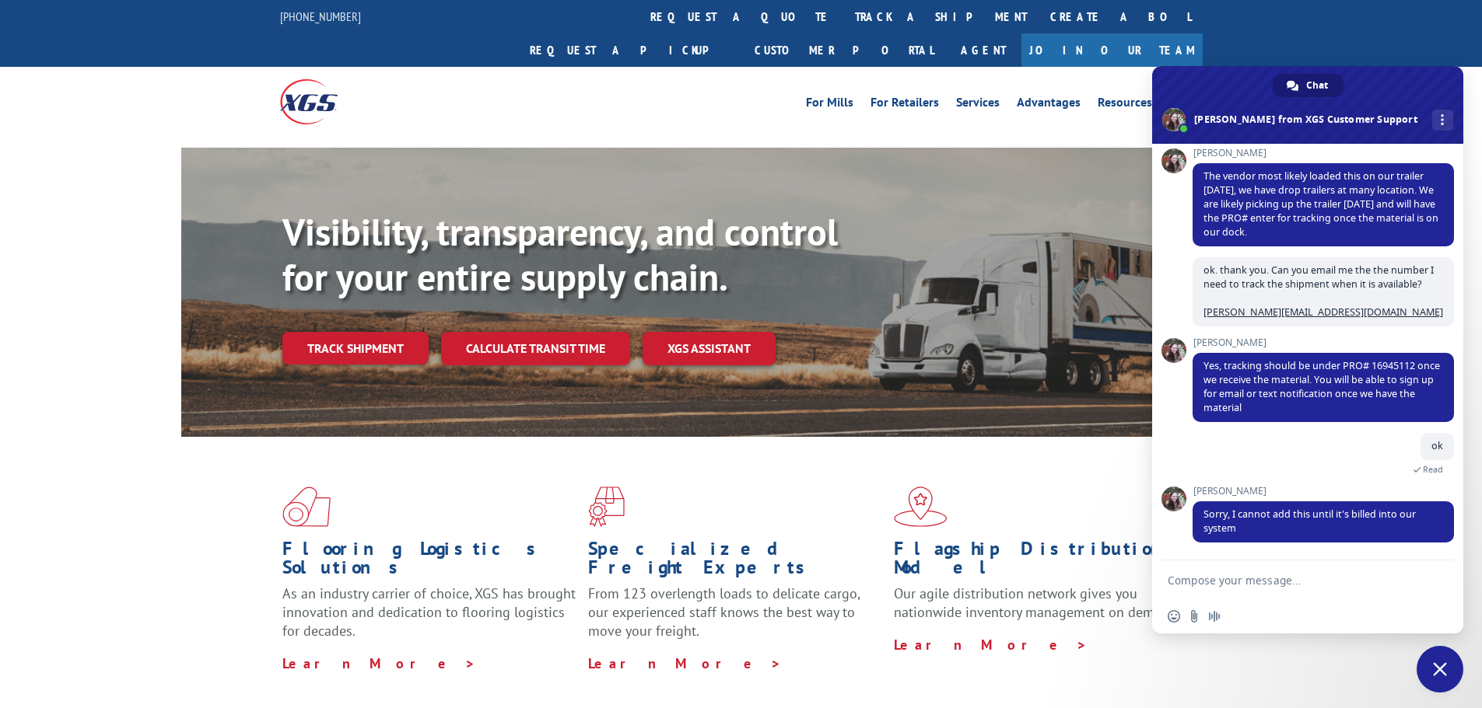
click at [1299, 582] on textarea "Compose your message..." at bounding box center [1290, 581] width 246 height 14
type textarea "ok"
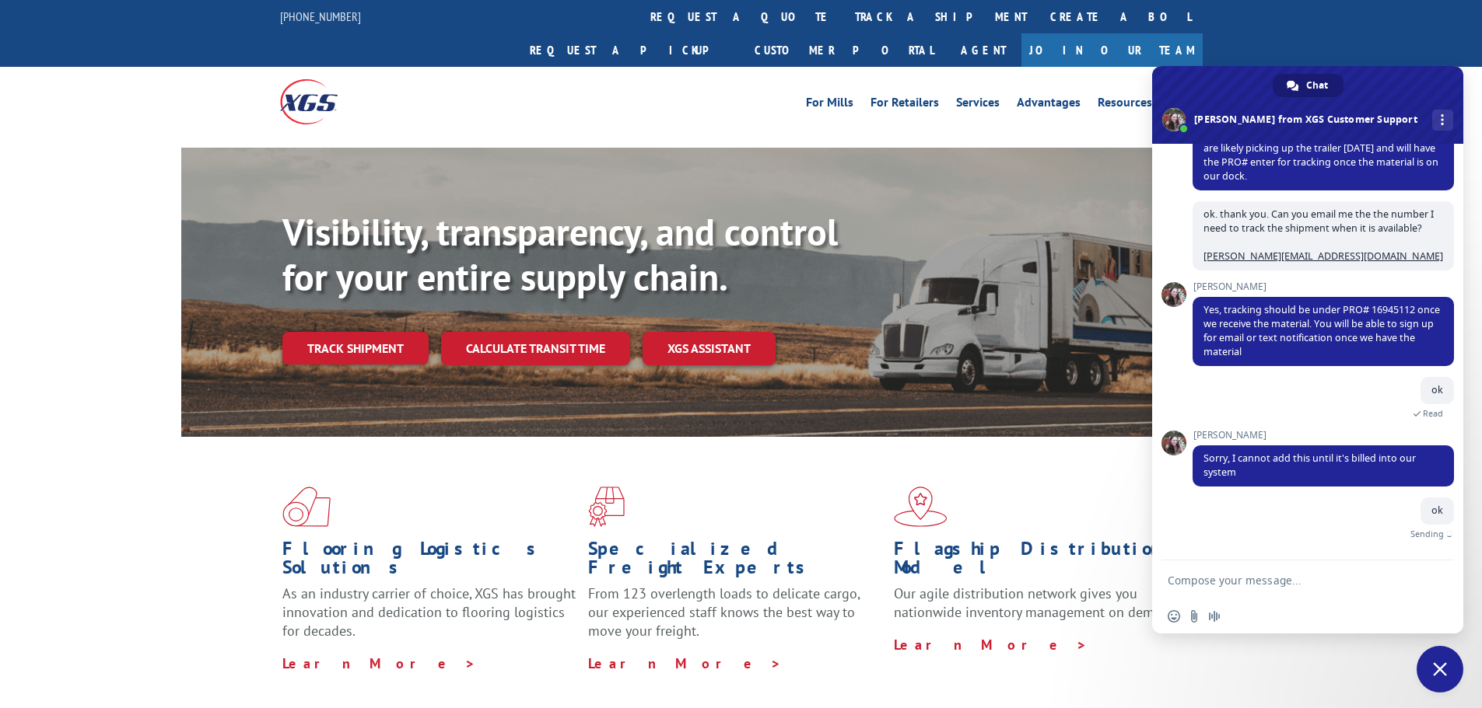
scroll to position [691, 0]
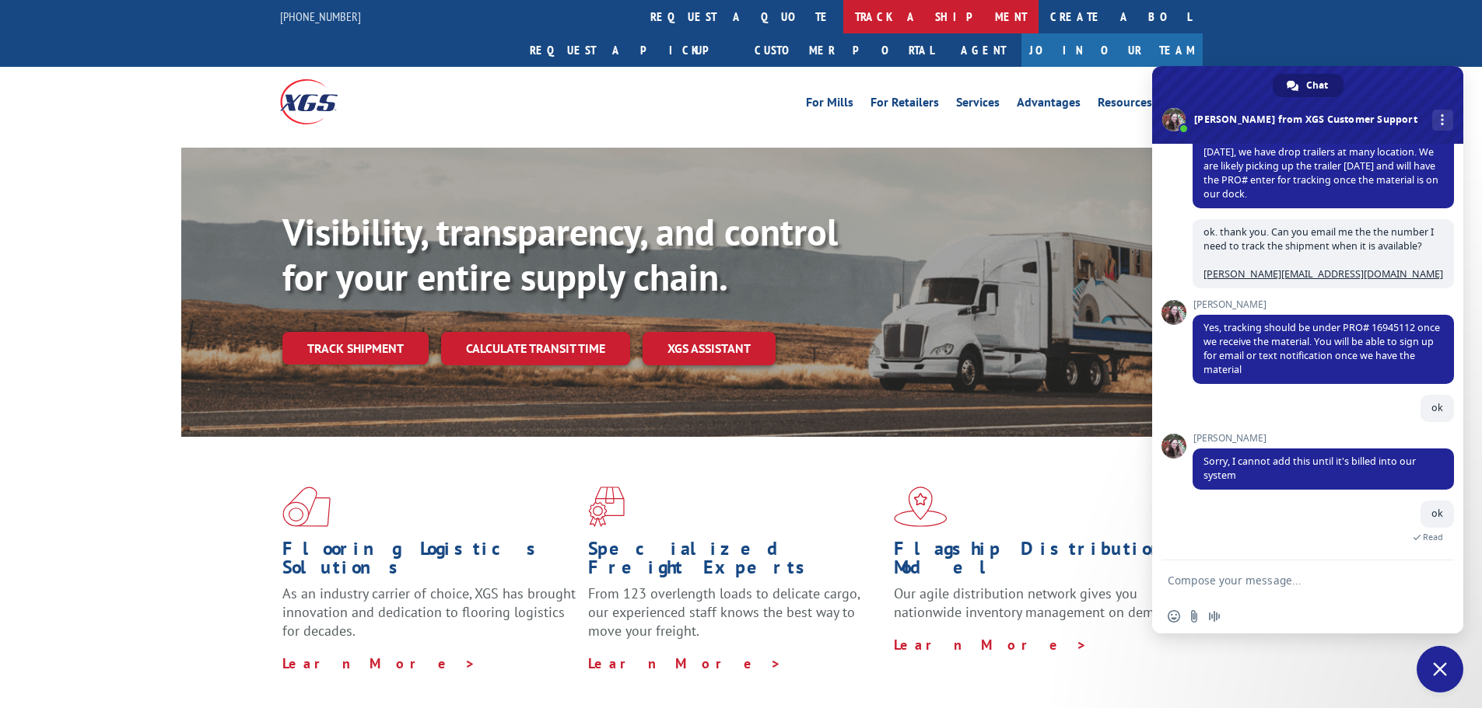
paste textarea "16945112"
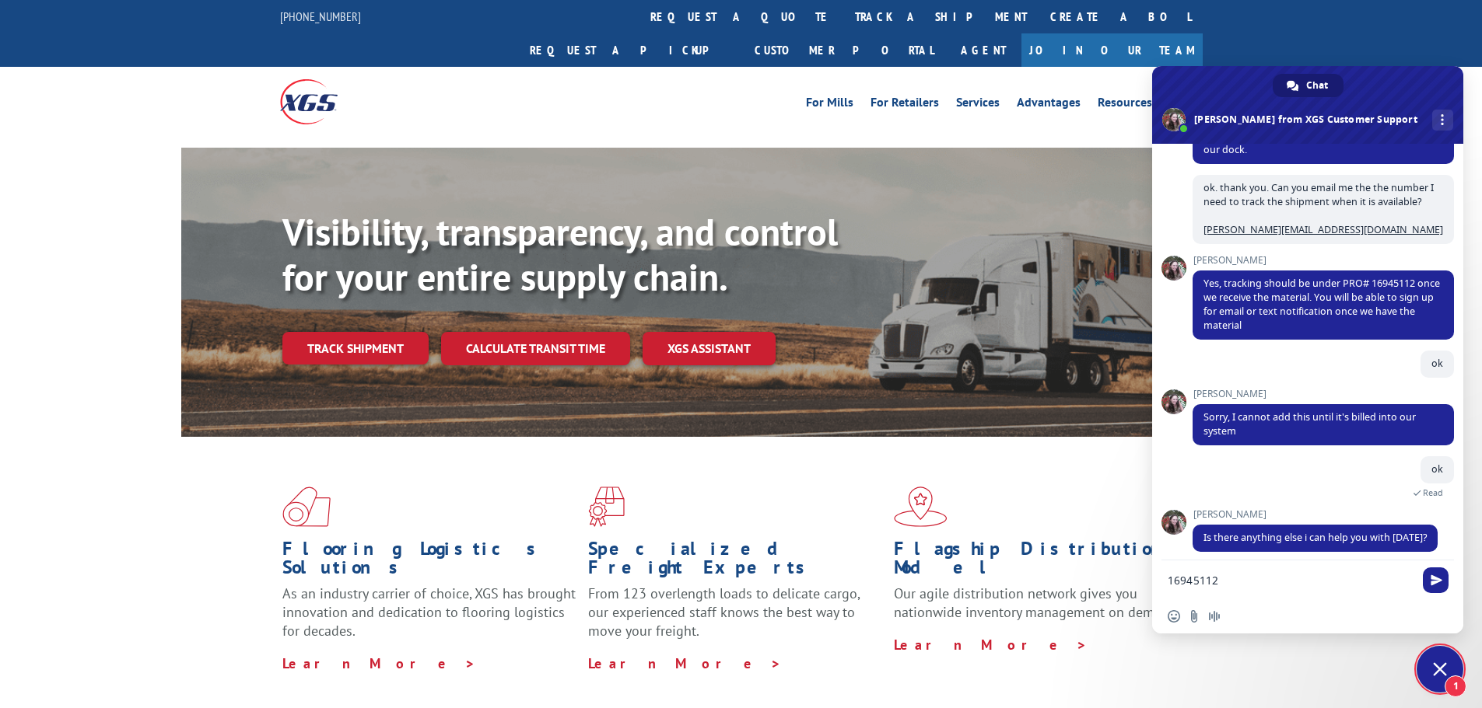
scroll to position [744, 0]
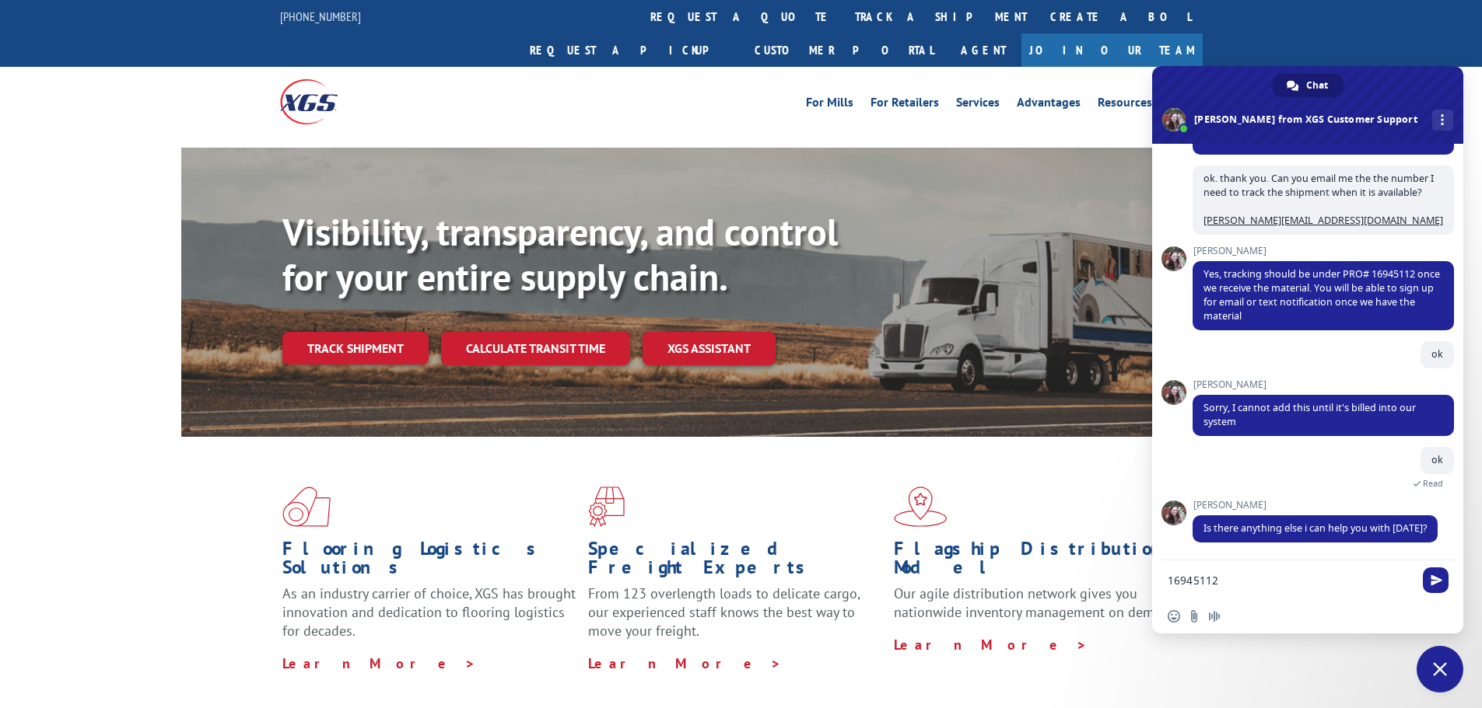
drag, startPoint x: 1240, startPoint y: 574, endPoint x: 1125, endPoint y: 571, distance: 114.4
type textarea "no thank you"
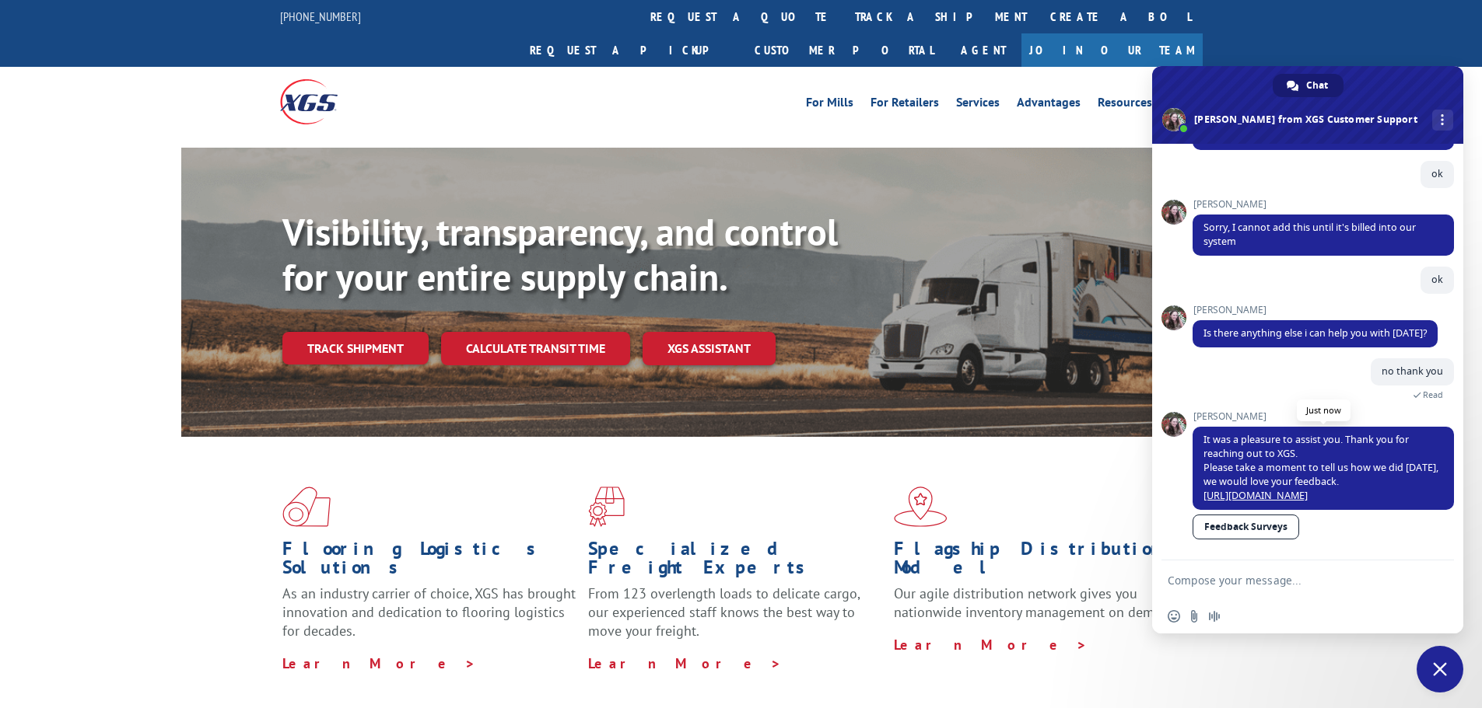
scroll to position [939, 0]
